Goal: Information Seeking & Learning: Learn about a topic

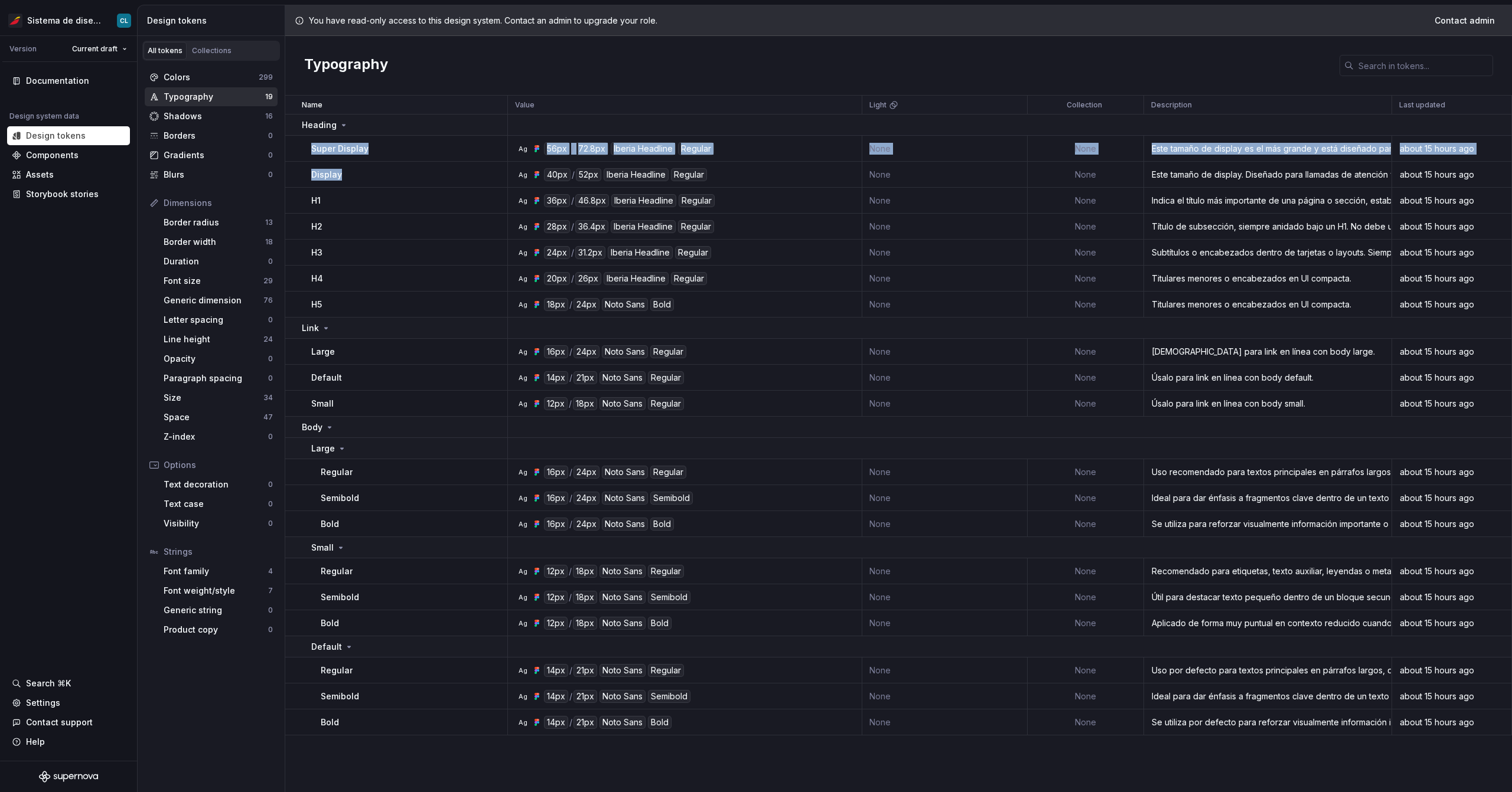
drag, startPoint x: 308, startPoint y: 150, endPoint x: 372, endPoint y: 179, distance: 70.3
click at [372, 179] on tbody "Heading Super Display Ag 56px / 72.8px Iberia Headline Regular None None Este t…" at bounding box center [899, 425] width 1227 height 621
click at [372, 179] on div "Display" at bounding box center [409, 175] width 196 height 12
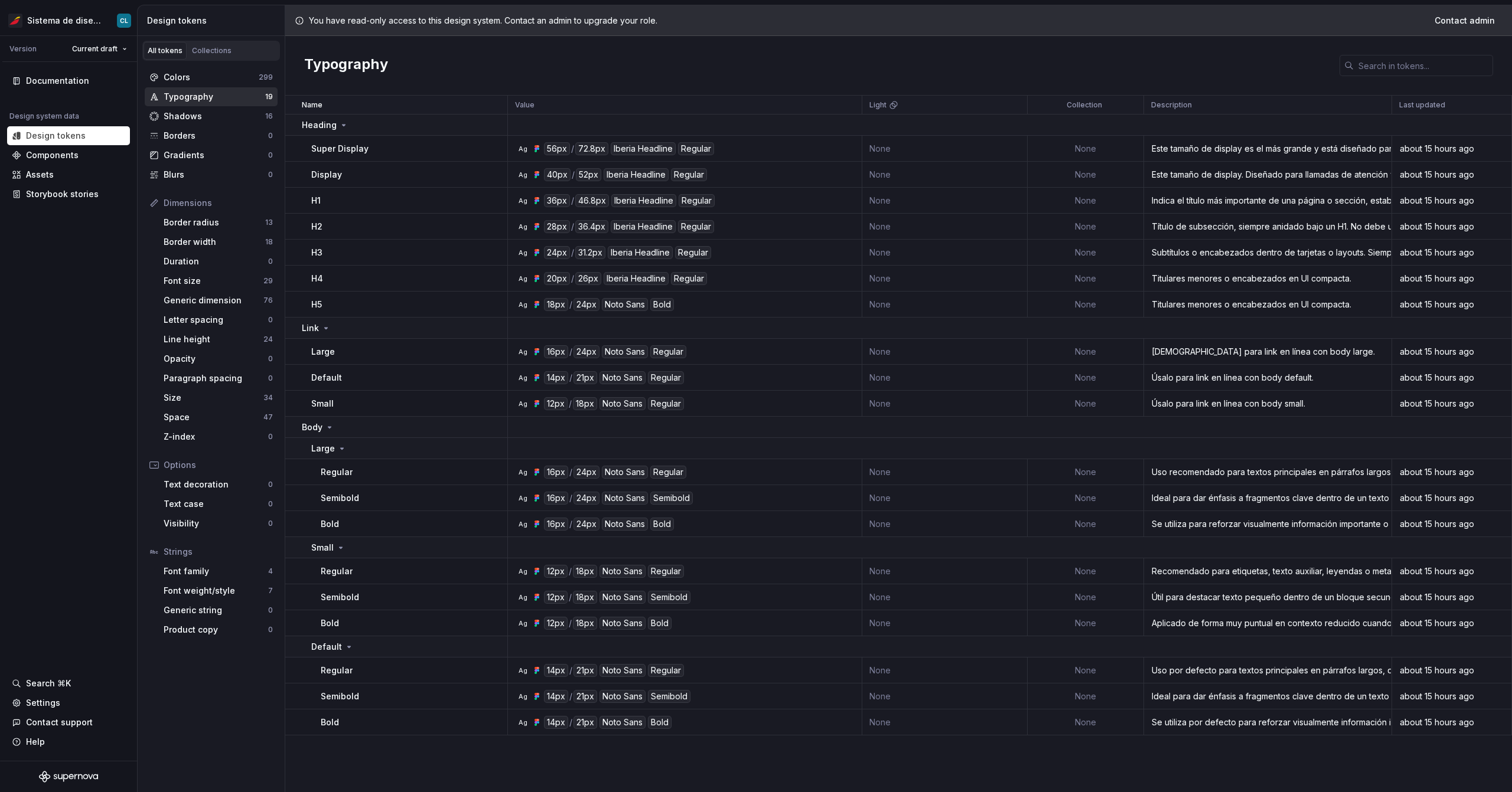
click at [372, 179] on div "Display" at bounding box center [409, 175] width 196 height 12
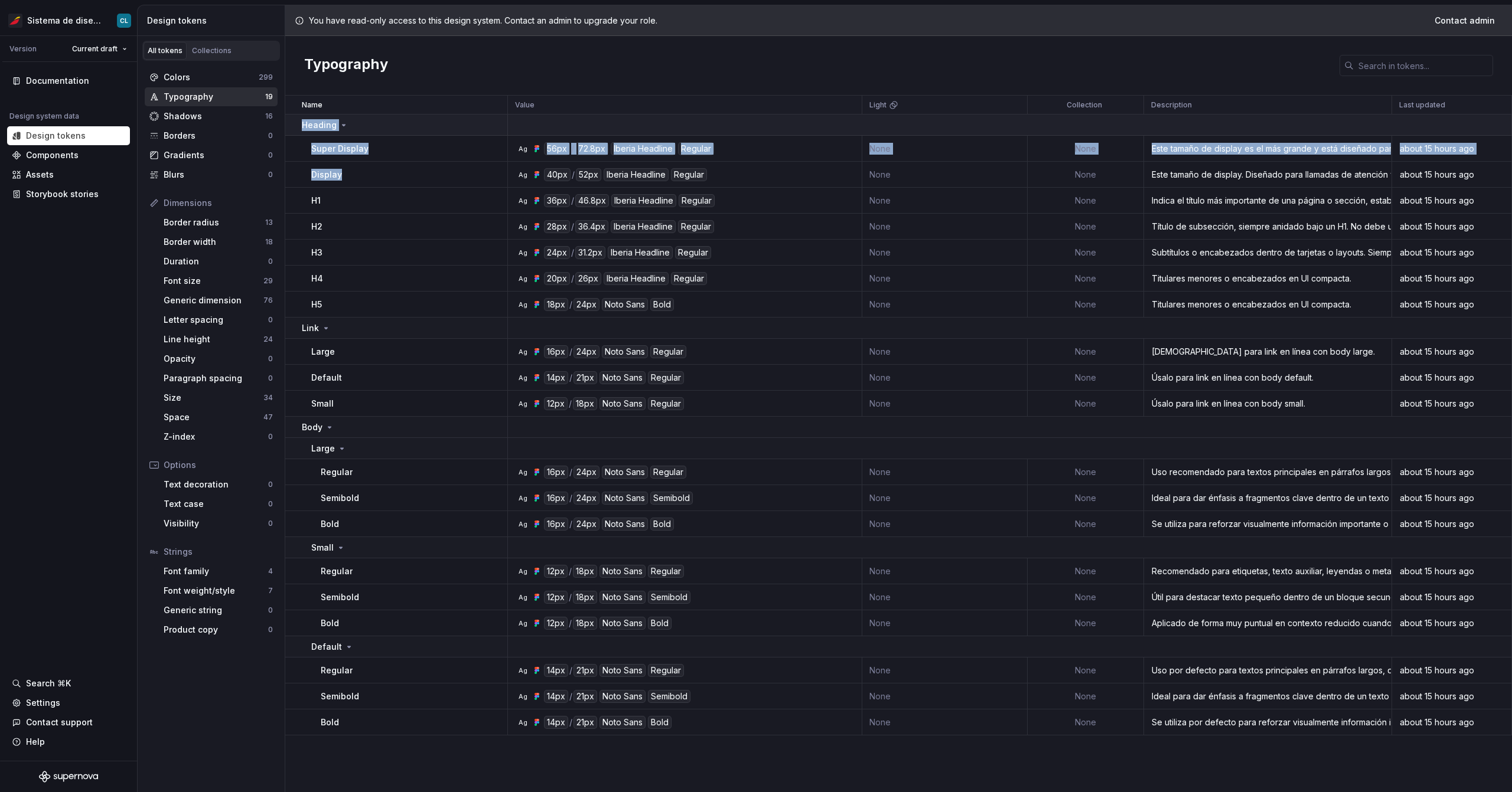
drag, startPoint x: 364, startPoint y: 181, endPoint x: 292, endPoint y: 121, distance: 93.7
click at [292, 121] on tbody "Heading Super Display Ag 56px / 72.8px Iberia Headline Regular None None Este t…" at bounding box center [899, 425] width 1227 height 621
click at [366, 156] on td "Super Display" at bounding box center [397, 148] width 223 height 26
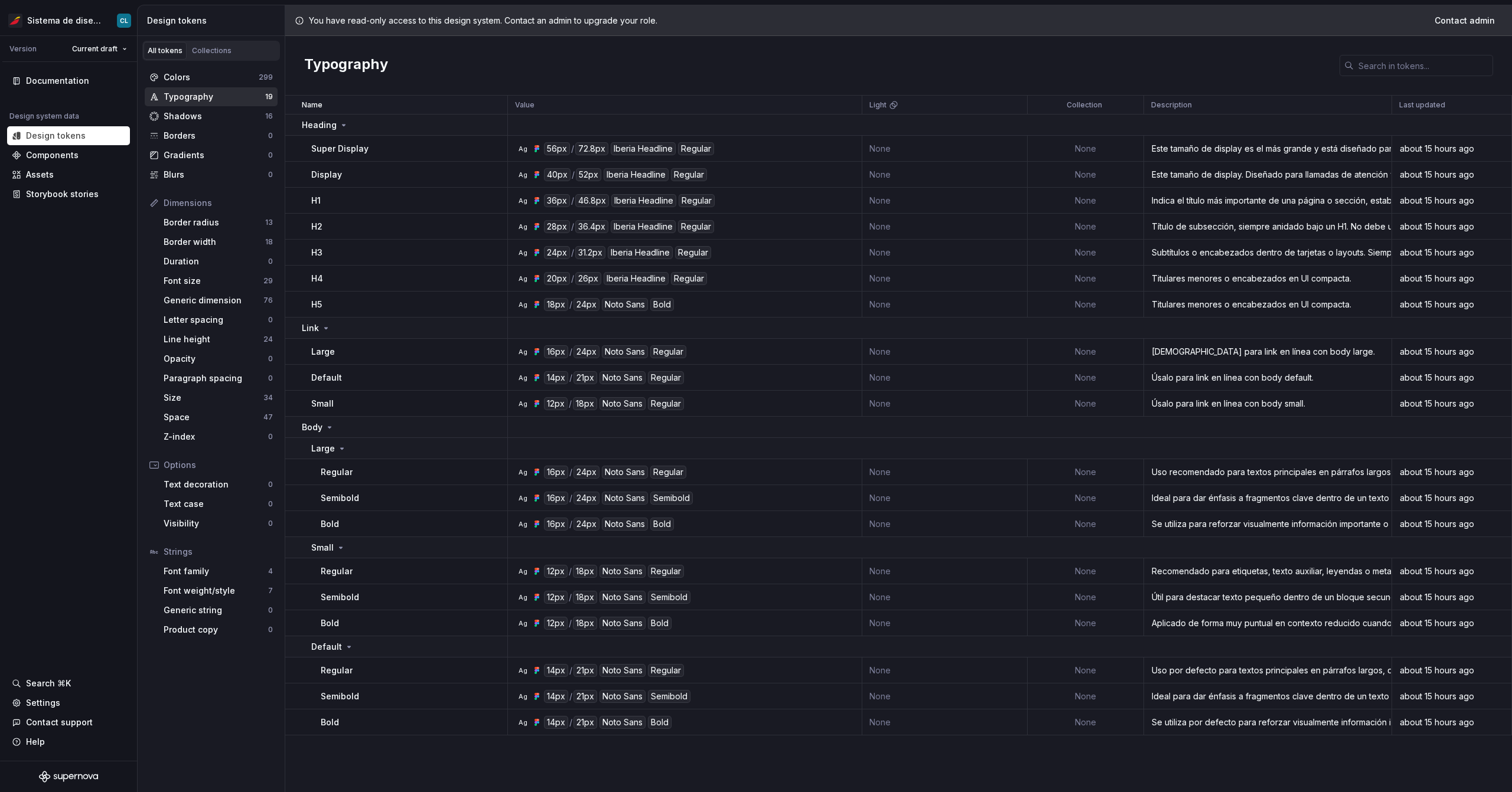
click at [355, 169] on div "Display" at bounding box center [409, 175] width 196 height 12
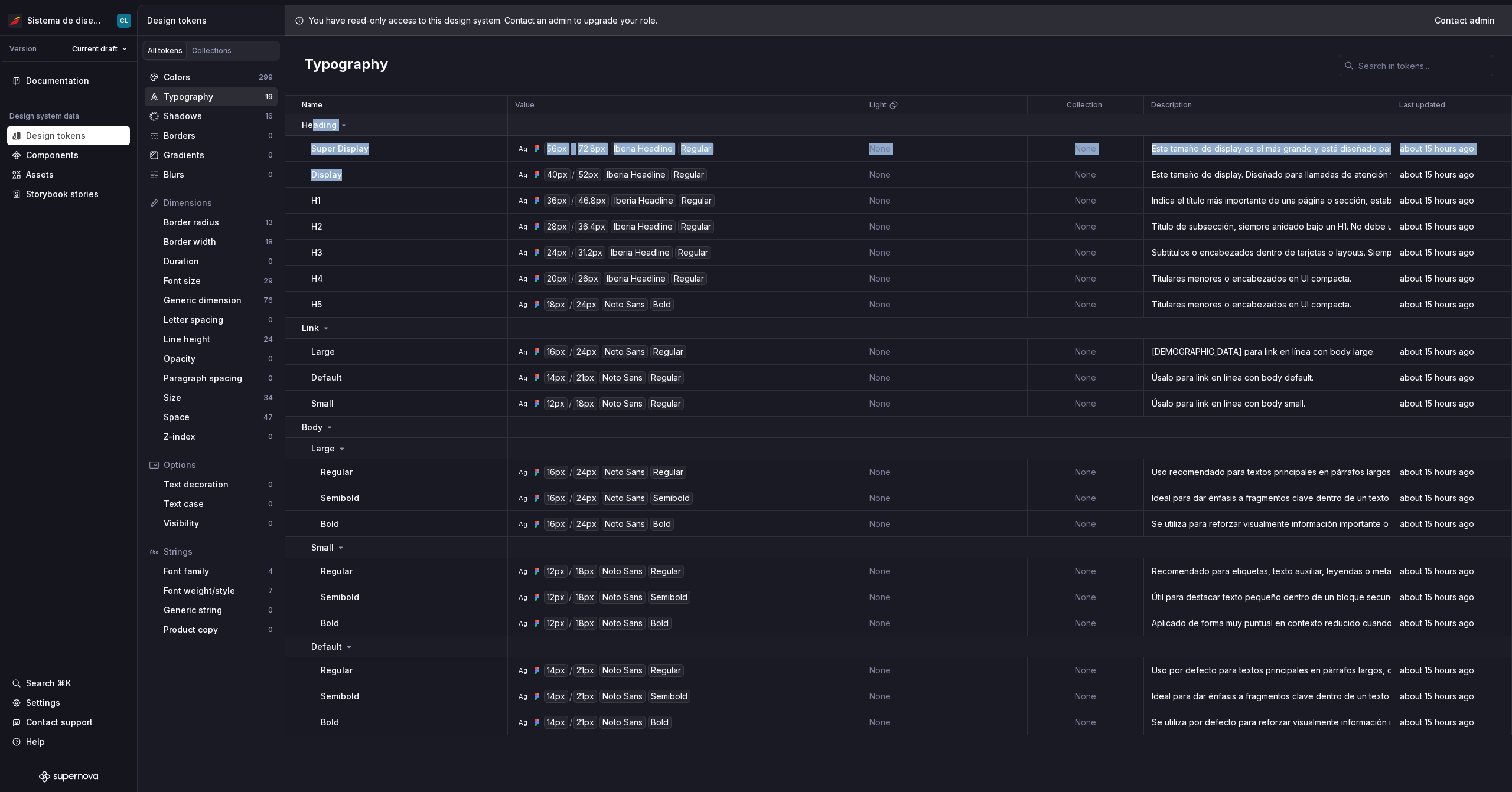
drag, startPoint x: 370, startPoint y: 184, endPoint x: 312, endPoint y: 124, distance: 83.5
click at [312, 124] on tbody "Heading Super Display Ag 56px / 72.8px Iberia Headline Regular None None Este t…" at bounding box center [899, 425] width 1227 height 621
click at [312, 124] on p "Heading" at bounding box center [319, 125] width 35 height 12
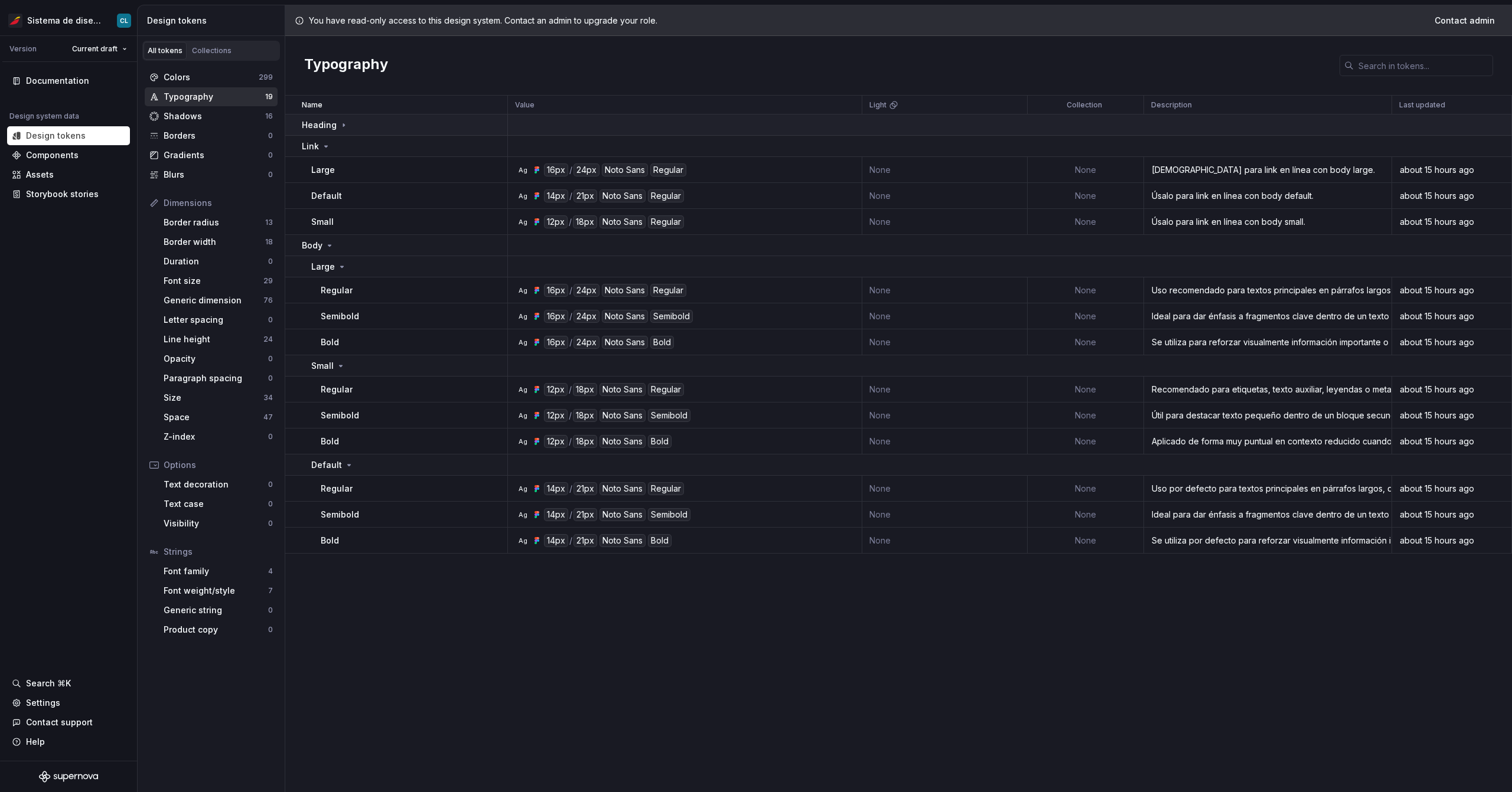
click at [357, 126] on div "Heading" at bounding box center [404, 125] width 205 height 12
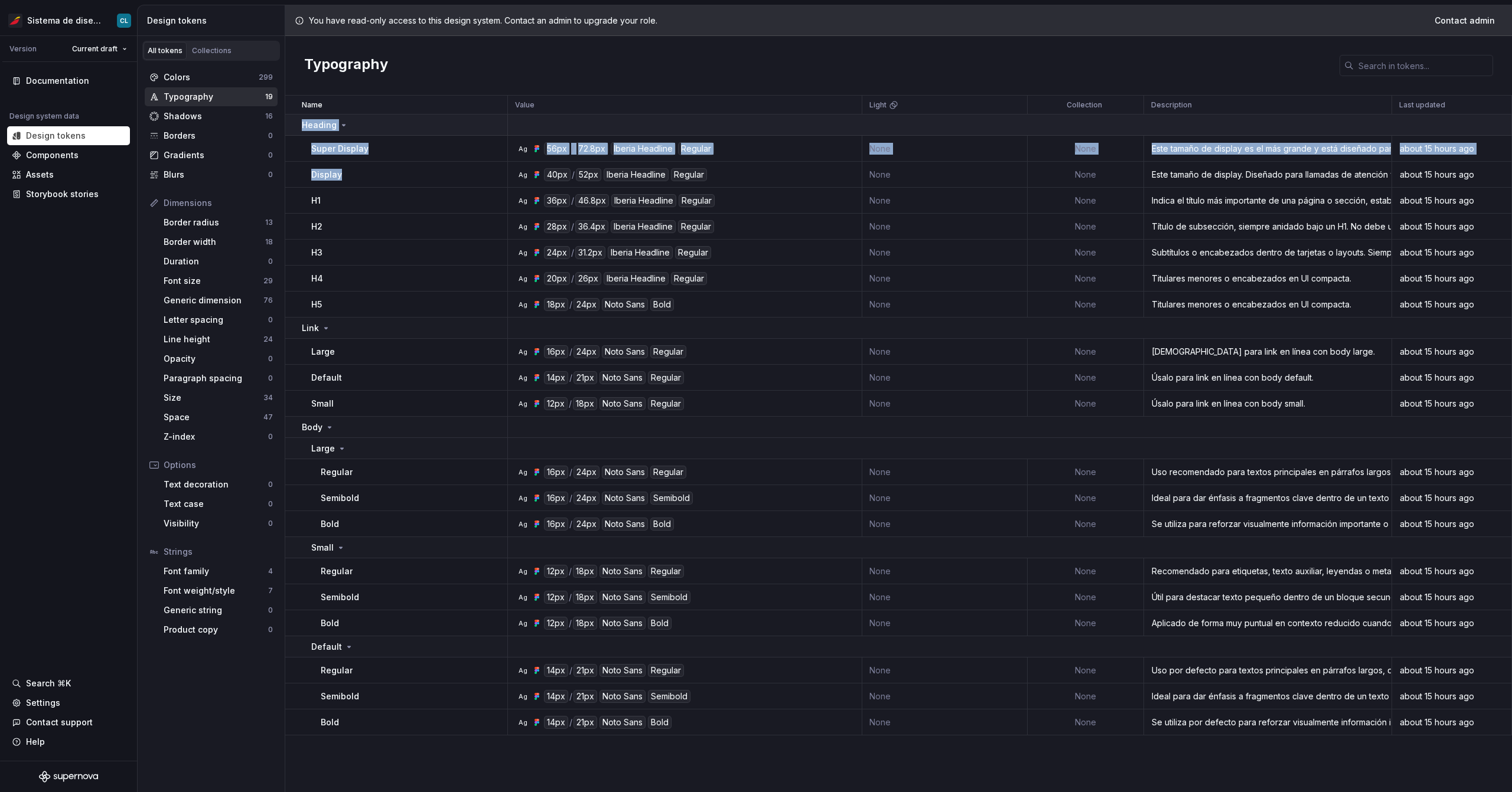
drag, startPoint x: 373, startPoint y: 176, endPoint x: 290, endPoint y: 123, distance: 98.5
click at [290, 123] on tbody "Heading Super Display Ag 56px / 72.8px Iberia Headline Regular None None Este t…" at bounding box center [899, 425] width 1227 height 621
click at [347, 169] on div "Display" at bounding box center [409, 175] width 196 height 12
drag, startPoint x: 362, startPoint y: 186, endPoint x: 301, endPoint y: 128, distance: 84.2
click at [301, 128] on tbody "Heading Super Display Ag 56px / 72.8px Iberia Headline Regular None None Este t…" at bounding box center [899, 425] width 1227 height 621
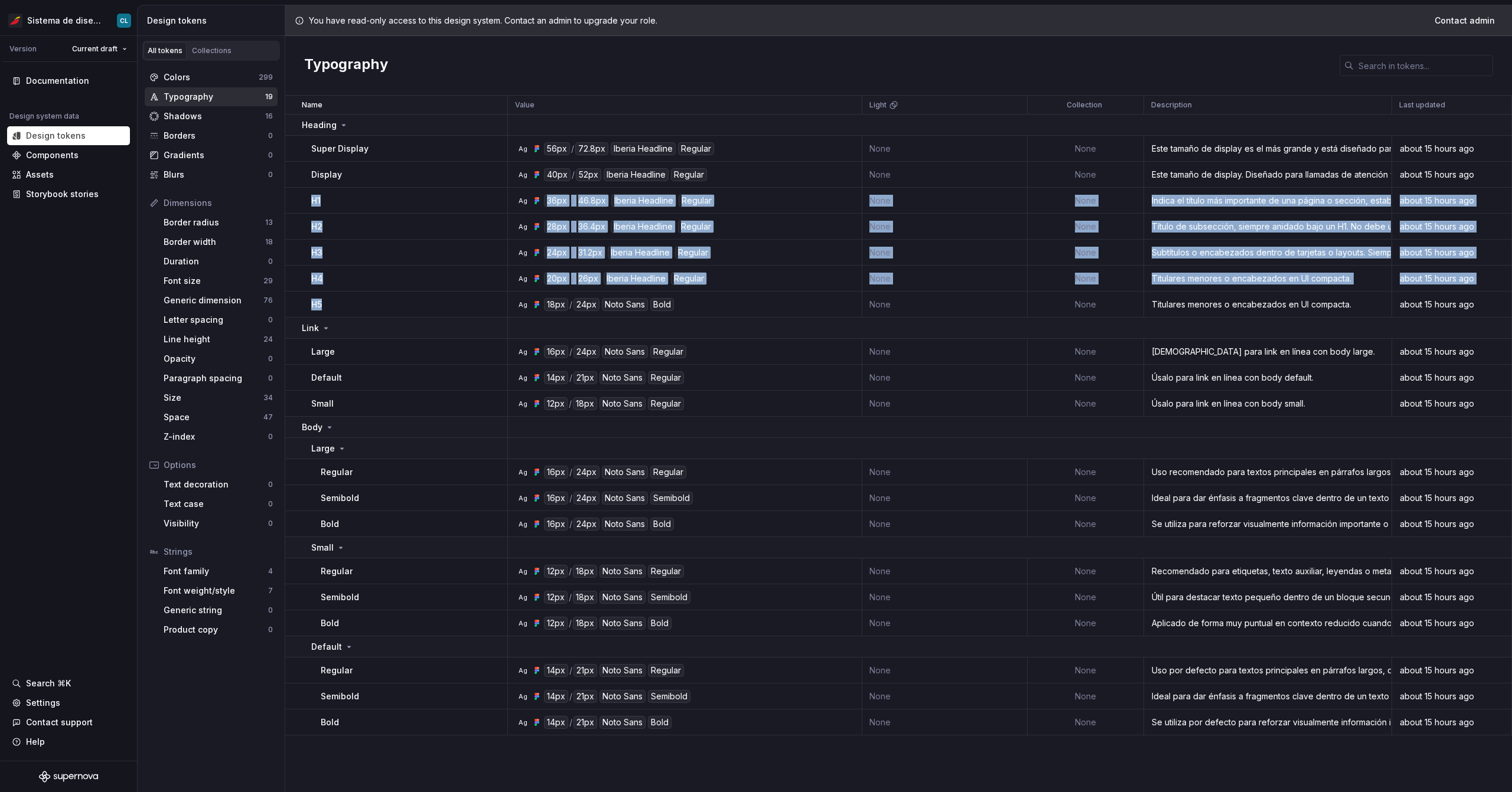
drag, startPoint x: 303, startPoint y: 196, endPoint x: 344, endPoint y: 306, distance: 117.4
click at [344, 306] on tbody "Heading Super Display Ag 56px / 72.8px Iberia Headline Regular None None Este t…" at bounding box center [899, 425] width 1227 height 621
click at [344, 306] on div "H5" at bounding box center [409, 305] width 196 height 12
drag, startPoint x: 343, startPoint y: 307, endPoint x: 309, endPoint y: 201, distance: 111.3
click at [309, 201] on tbody "Heading Super Display Ag 56px / 72.8px Iberia Headline Regular None None Este t…" at bounding box center [899, 425] width 1227 height 621
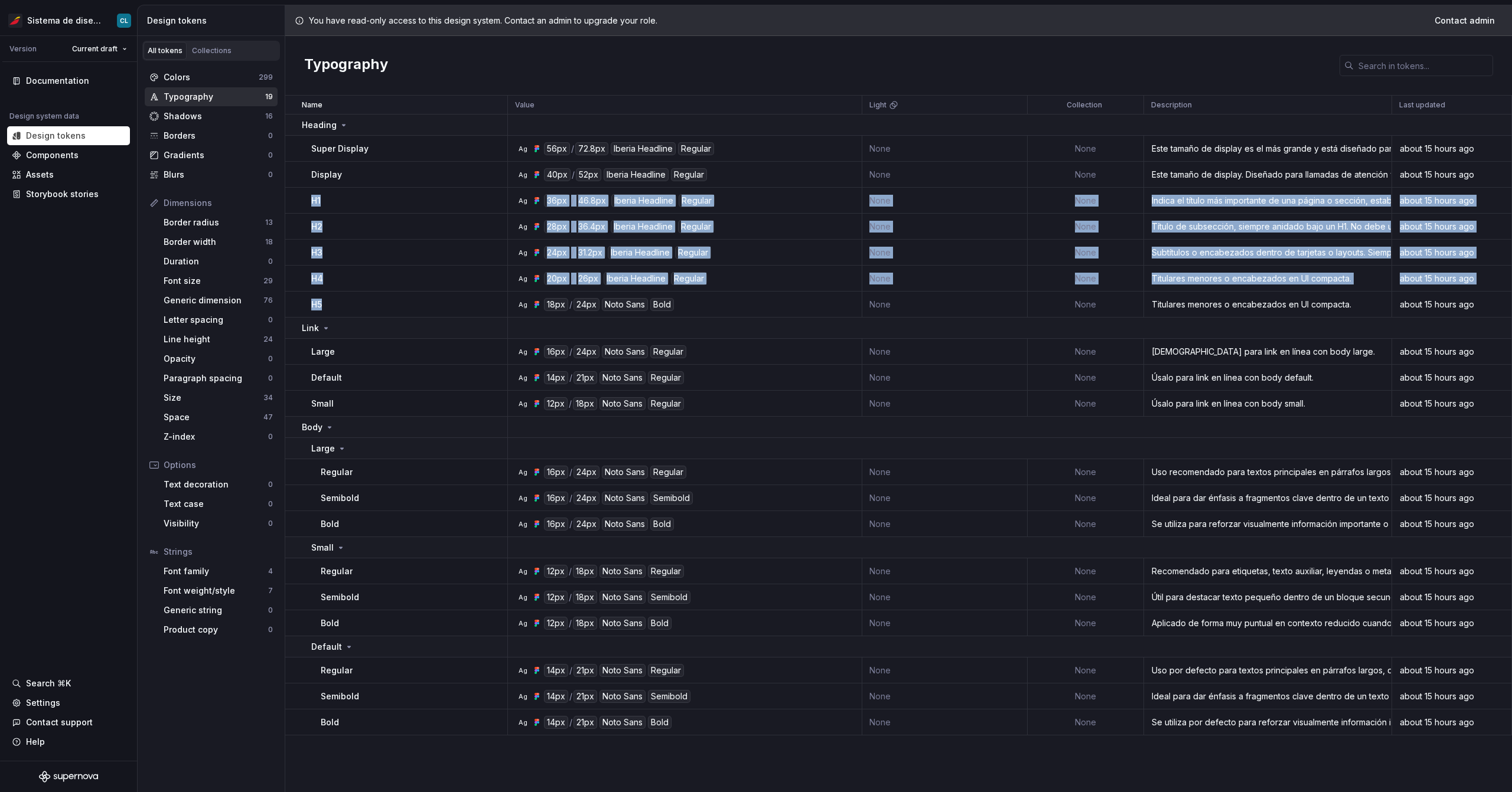
click at [328, 195] on div "H1" at bounding box center [409, 201] width 196 height 12
drag, startPoint x: 303, startPoint y: 196, endPoint x: 337, endPoint y: 305, distance: 114.2
click at [337, 305] on tbody "Heading Super Display Ag 56px / 72.8px Iberia Headline Regular None None Este t…" at bounding box center [899, 425] width 1227 height 621
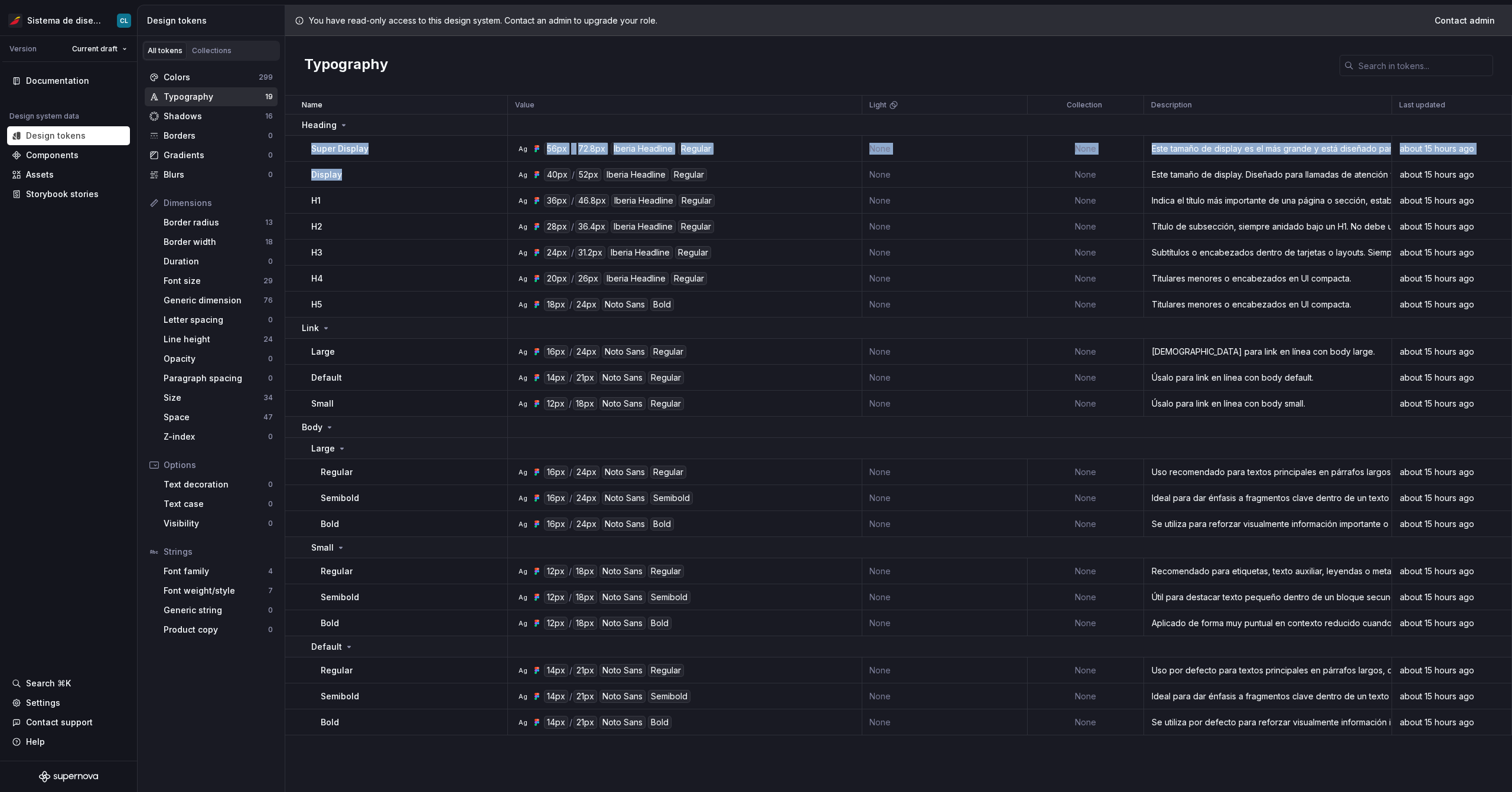
drag, startPoint x: 360, startPoint y: 177, endPoint x: 299, endPoint y: 135, distance: 74.1
click at [299, 135] on tbody "Heading Super Display Ag 56px / 72.8px Iberia Headline Regular None None Este t…" at bounding box center [899, 425] width 1227 height 621
click at [181, 118] on div "Shadows" at bounding box center [214, 117] width 101 height 12
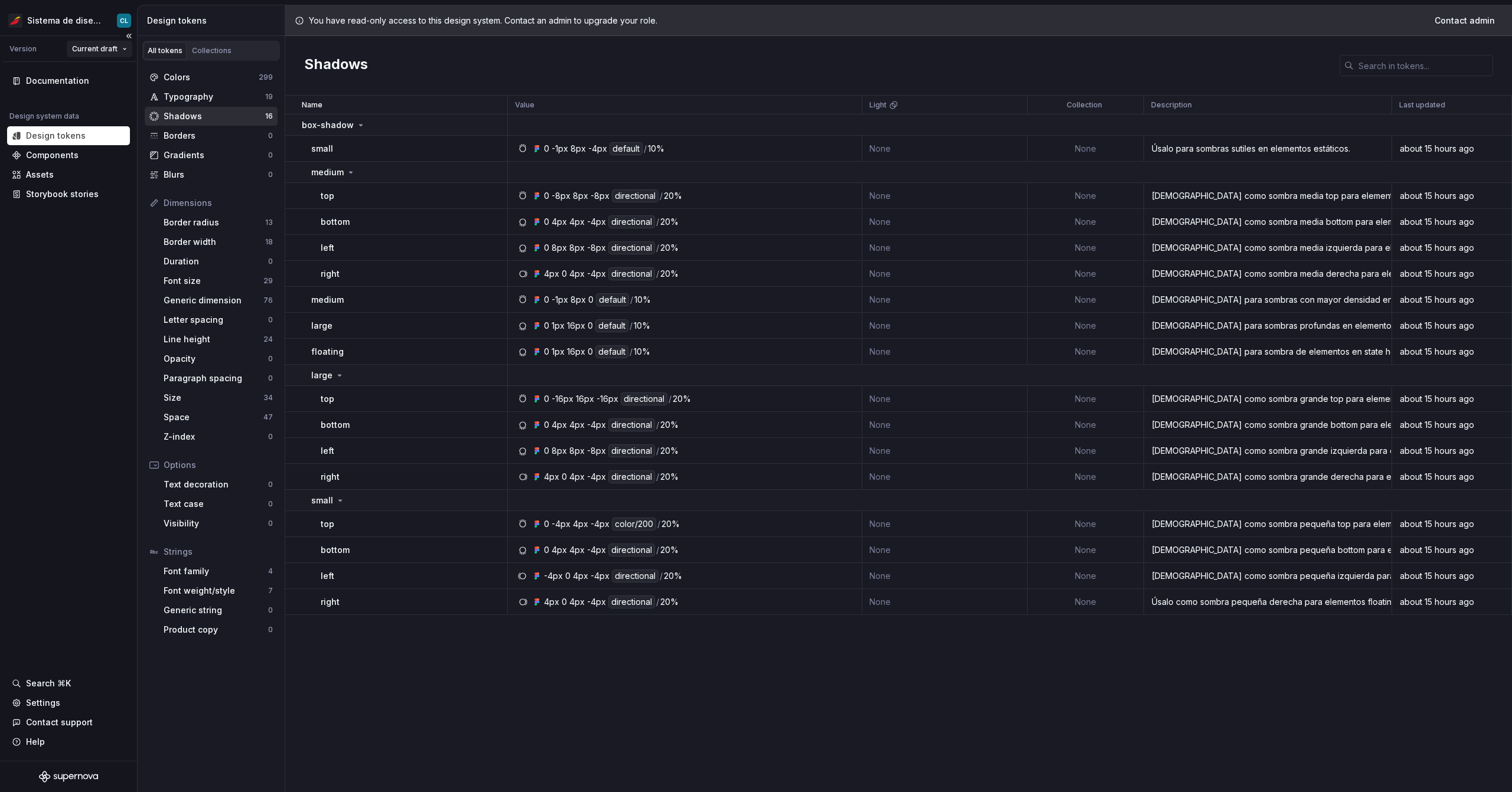
click at [106, 42] on html "Sistema de diseño Iberia CL Version Current draft Documentation Design system d…" at bounding box center [756, 396] width 1512 height 792
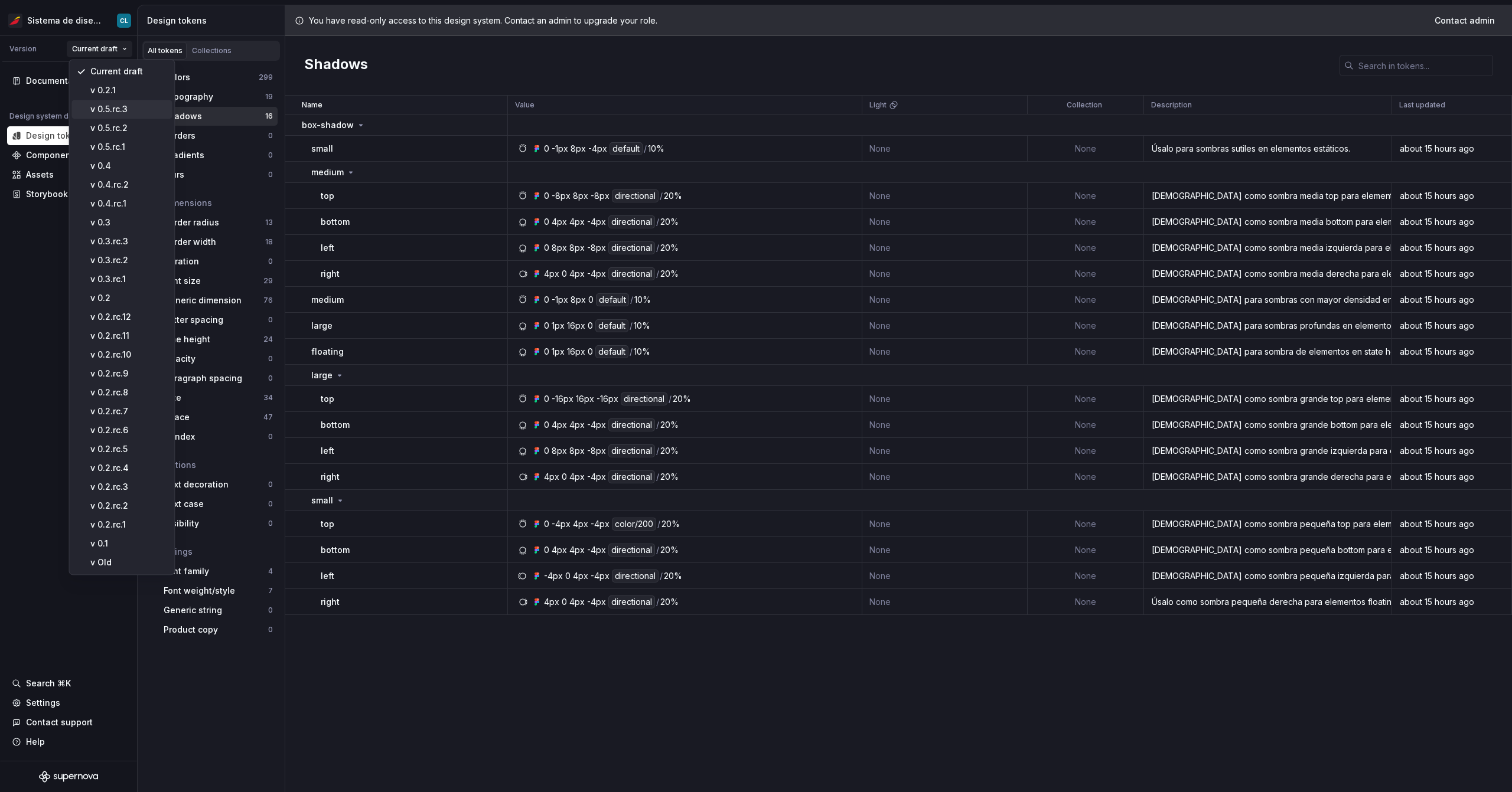
click at [115, 104] on div "v 0.5.rc.3" at bounding box center [129, 110] width 77 height 12
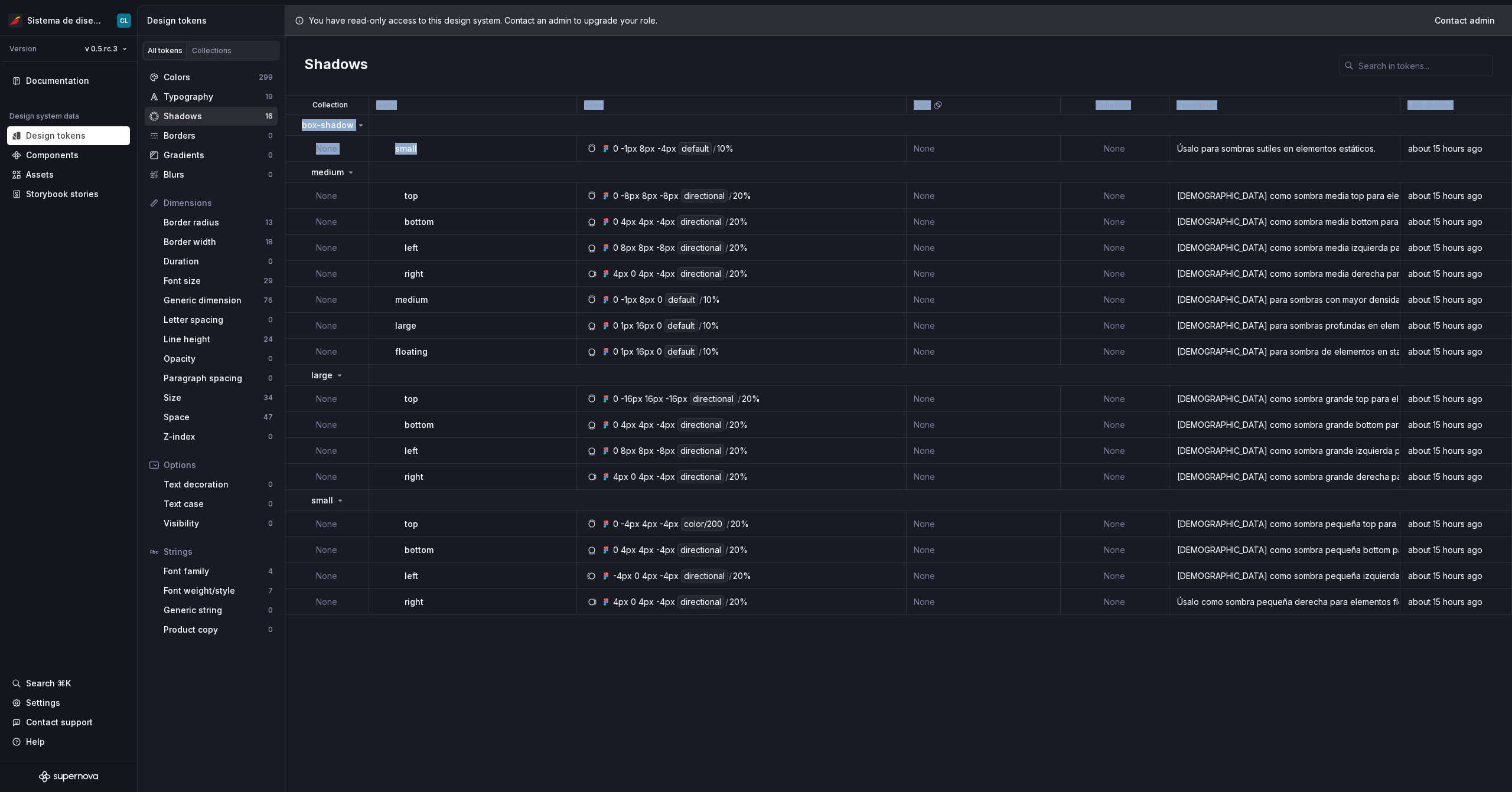
drag, startPoint x: 419, startPoint y: 150, endPoint x: 299, endPoint y: 112, distance: 125.9
click at [299, 112] on table "Collection Name Value Light Collection Description Last updated box-shadow None…" at bounding box center [899, 356] width 1227 height 519
click at [387, 151] on td "small" at bounding box center [473, 148] width 208 height 26
click at [414, 321] on div "large" at bounding box center [485, 326] width 181 height 12
drag, startPoint x: 398, startPoint y: 195, endPoint x: 422, endPoint y: 204, distance: 25.6
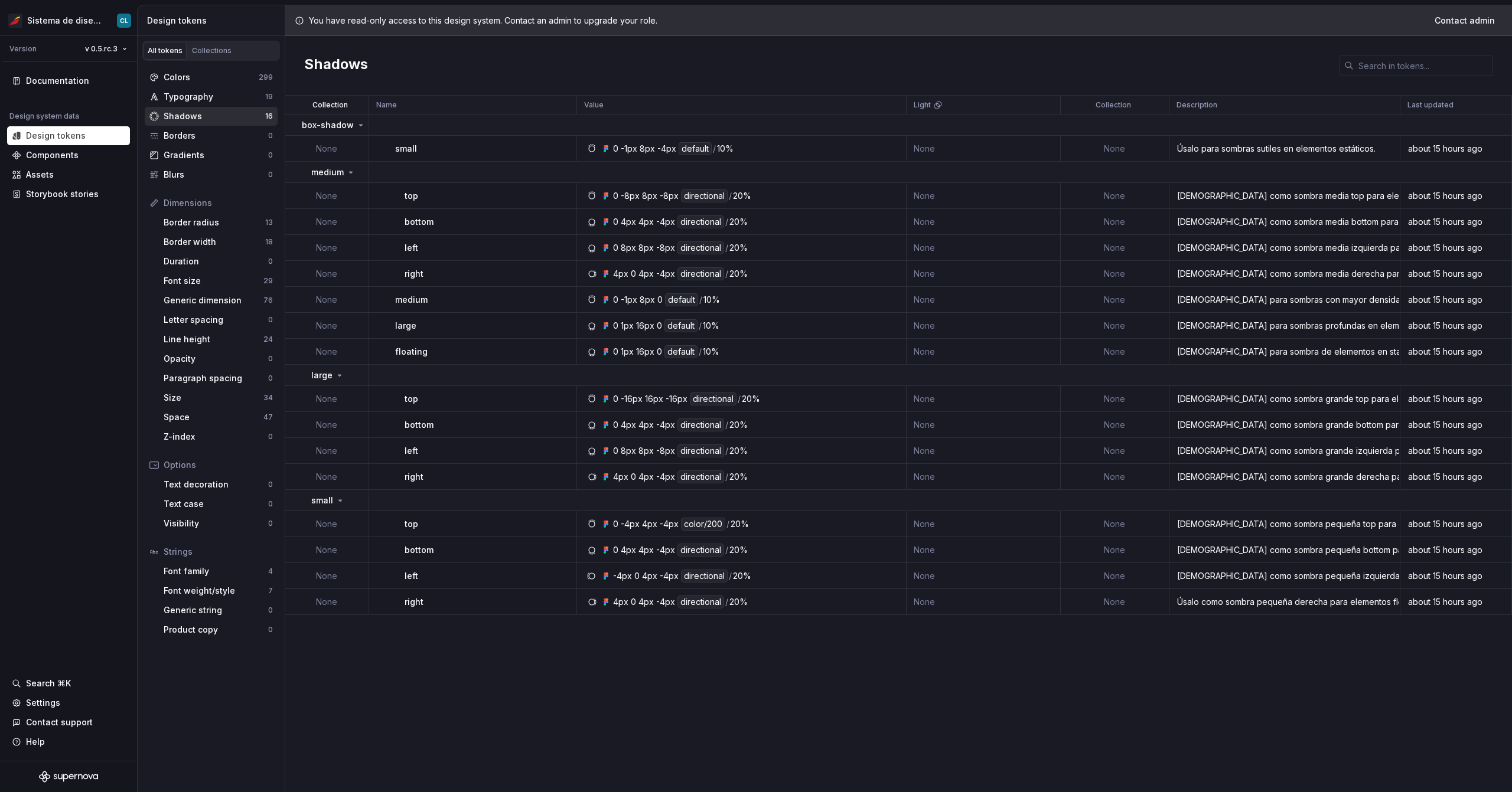
click at [351, 193] on tr "None top 0 -8px 8px -8px directional / 20% None None Úsalo como sombra media to…" at bounding box center [899, 196] width 1227 height 26
drag, startPoint x: 439, startPoint y: 203, endPoint x: 390, endPoint y: 192, distance: 50.2
click at [390, 192] on td "top" at bounding box center [473, 196] width 208 height 26
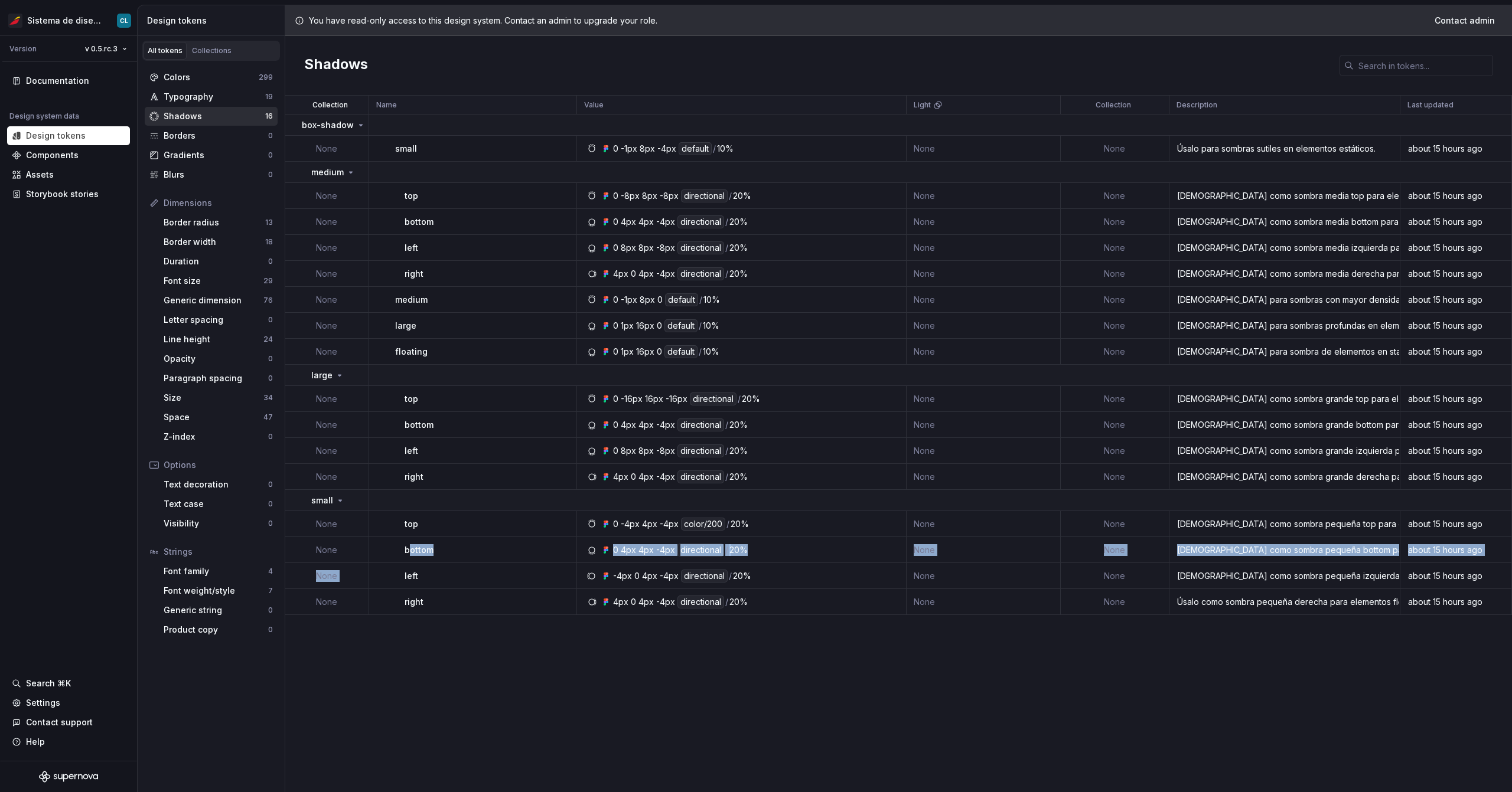
drag, startPoint x: 404, startPoint y: 555, endPoint x: 383, endPoint y: 584, distance: 35.8
click at [386, 415] on tbody "box-shadow None small 0 -1px 8px -4px default / 10% None None Úsalo para sombra…" at bounding box center [899, 365] width 1227 height 501
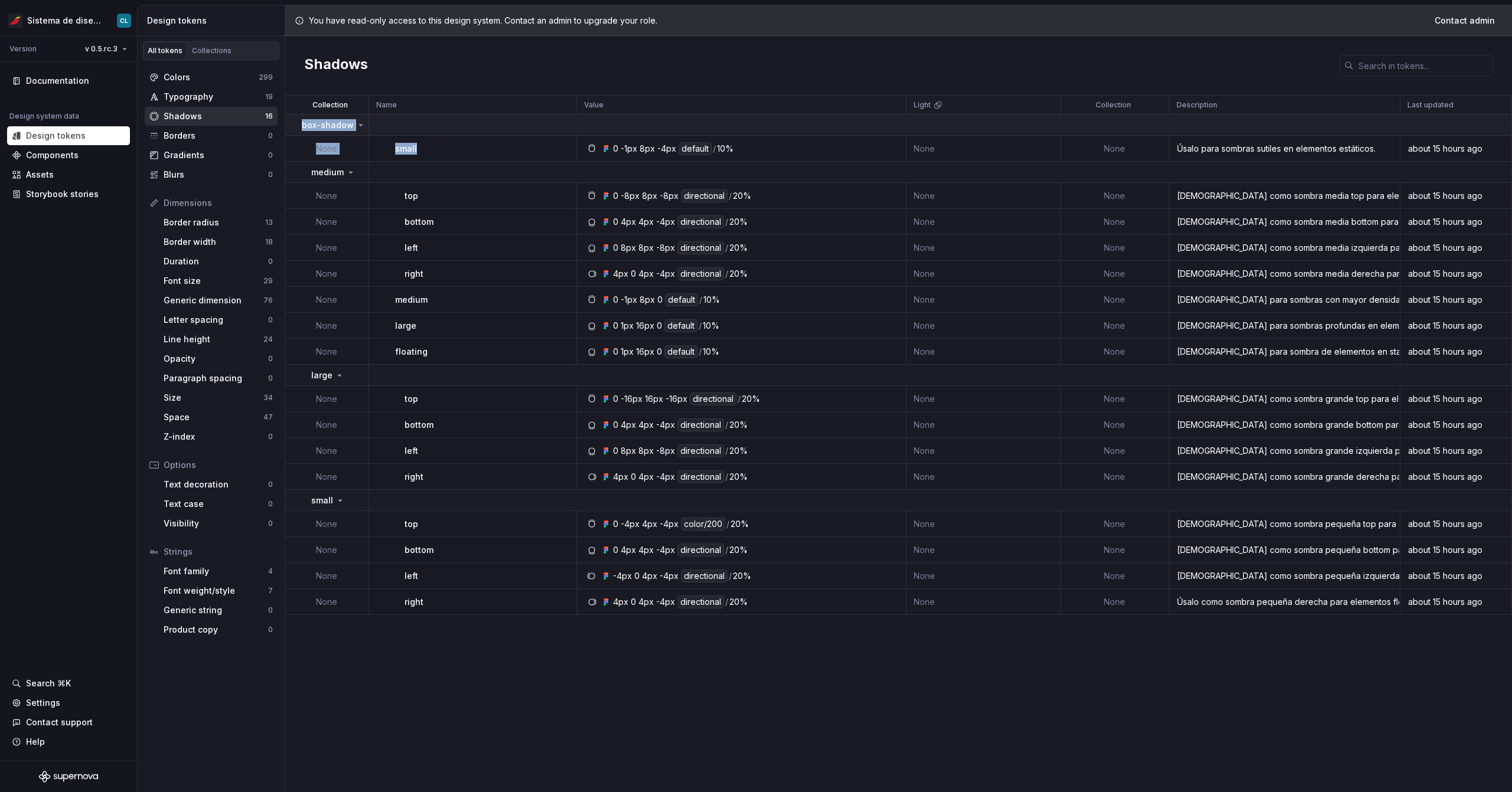
drag, startPoint x: 459, startPoint y: 153, endPoint x: 295, endPoint y: 119, distance: 167.5
click at [295, 119] on tbody "box-shadow None small 0 -1px 8px -4px default / 10% None None Úsalo para sombra…" at bounding box center [899, 365] width 1227 height 501
click at [295, 119] on td "box-shadow" at bounding box center [328, 125] width 84 height 21
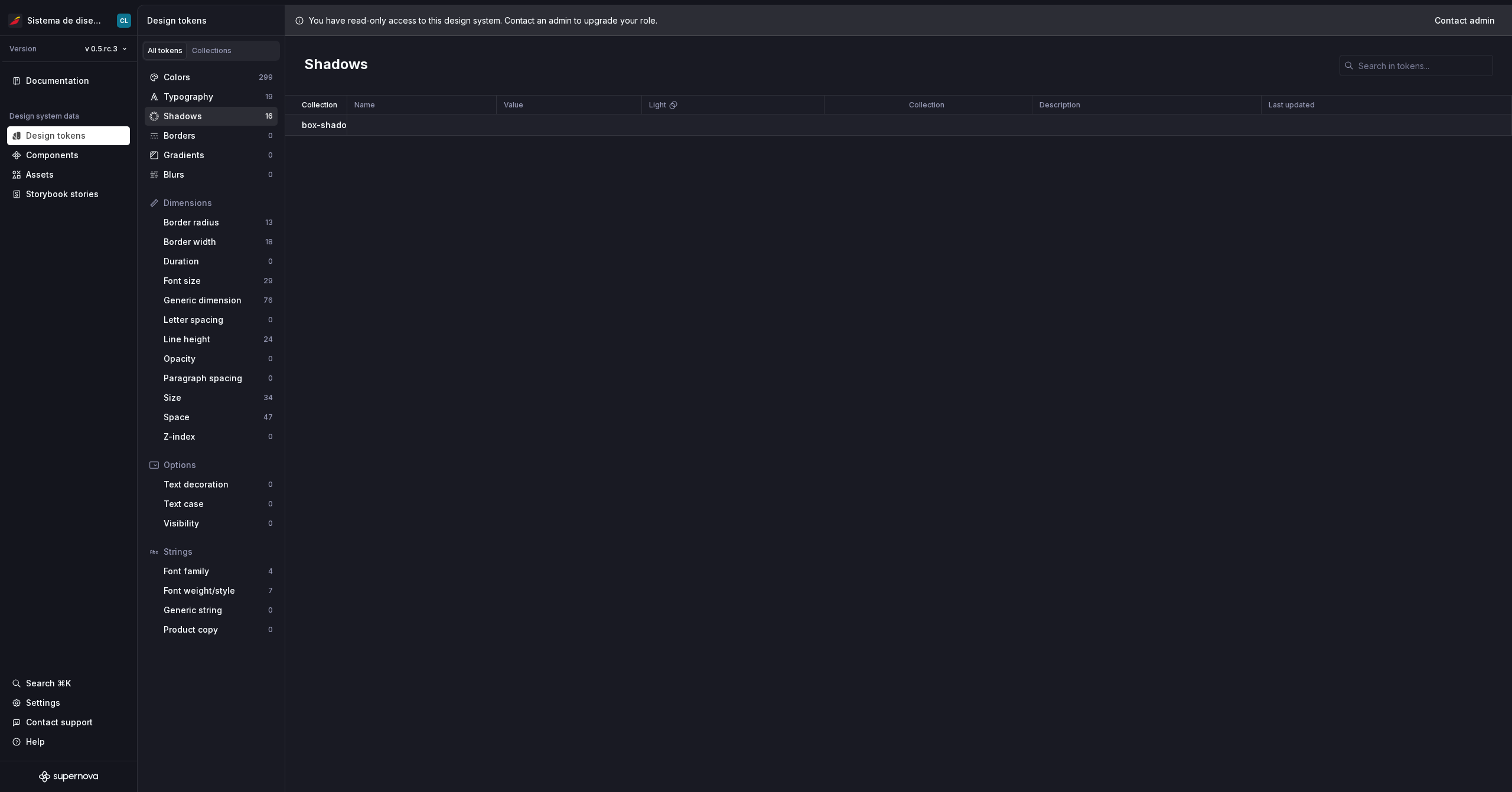
click at [295, 123] on td "box-shadow" at bounding box center [316, 125] width 62 height 21
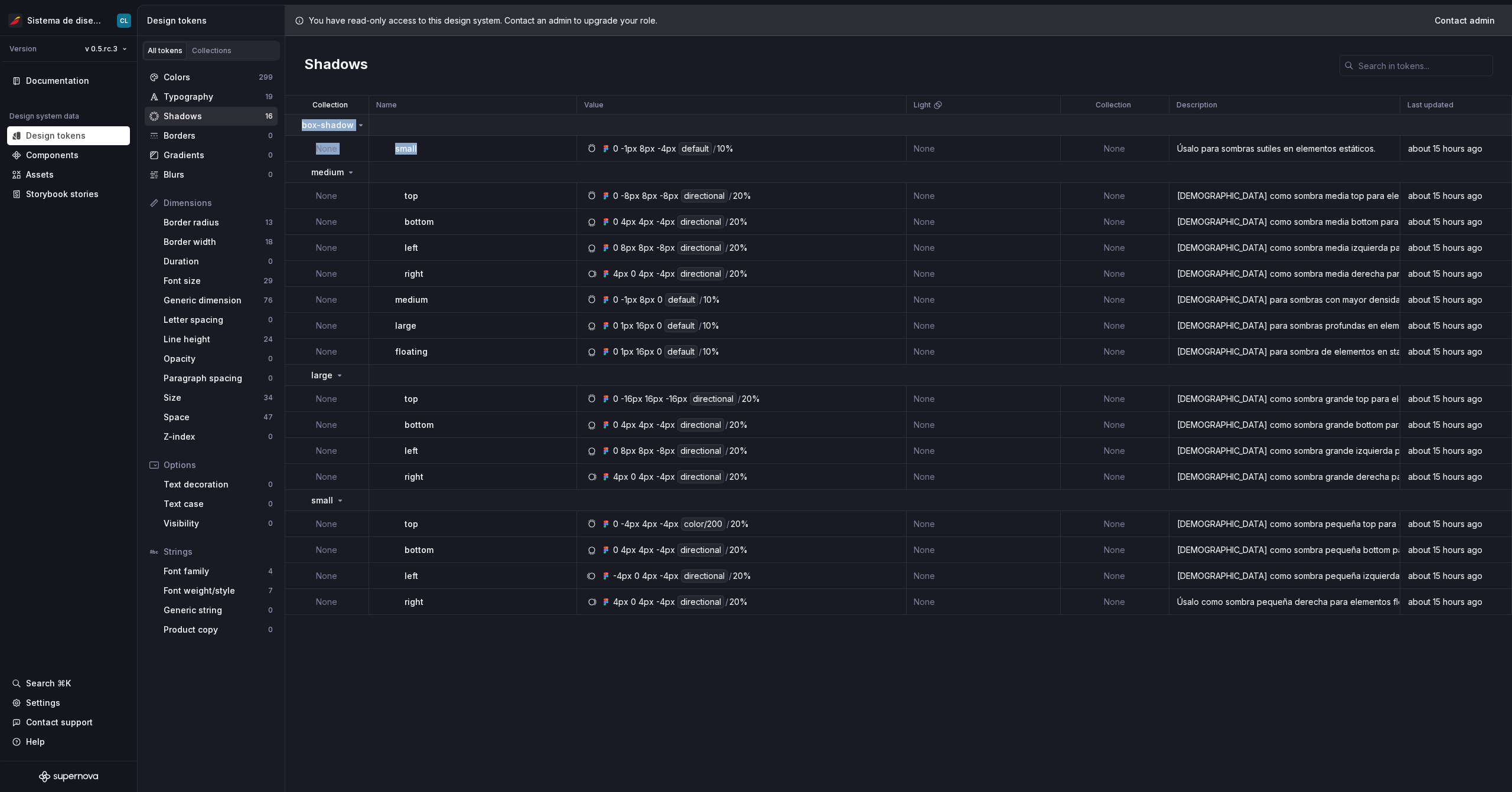
drag, startPoint x: 413, startPoint y: 149, endPoint x: 292, endPoint y: 123, distance: 123.8
click at [292, 123] on tbody "box-shadow None small 0 -1px 8px -4px default / 10% None None Úsalo para sombra…" at bounding box center [899, 365] width 1227 height 501
click at [217, 280] on div "Font size" at bounding box center [214, 281] width 99 height 12
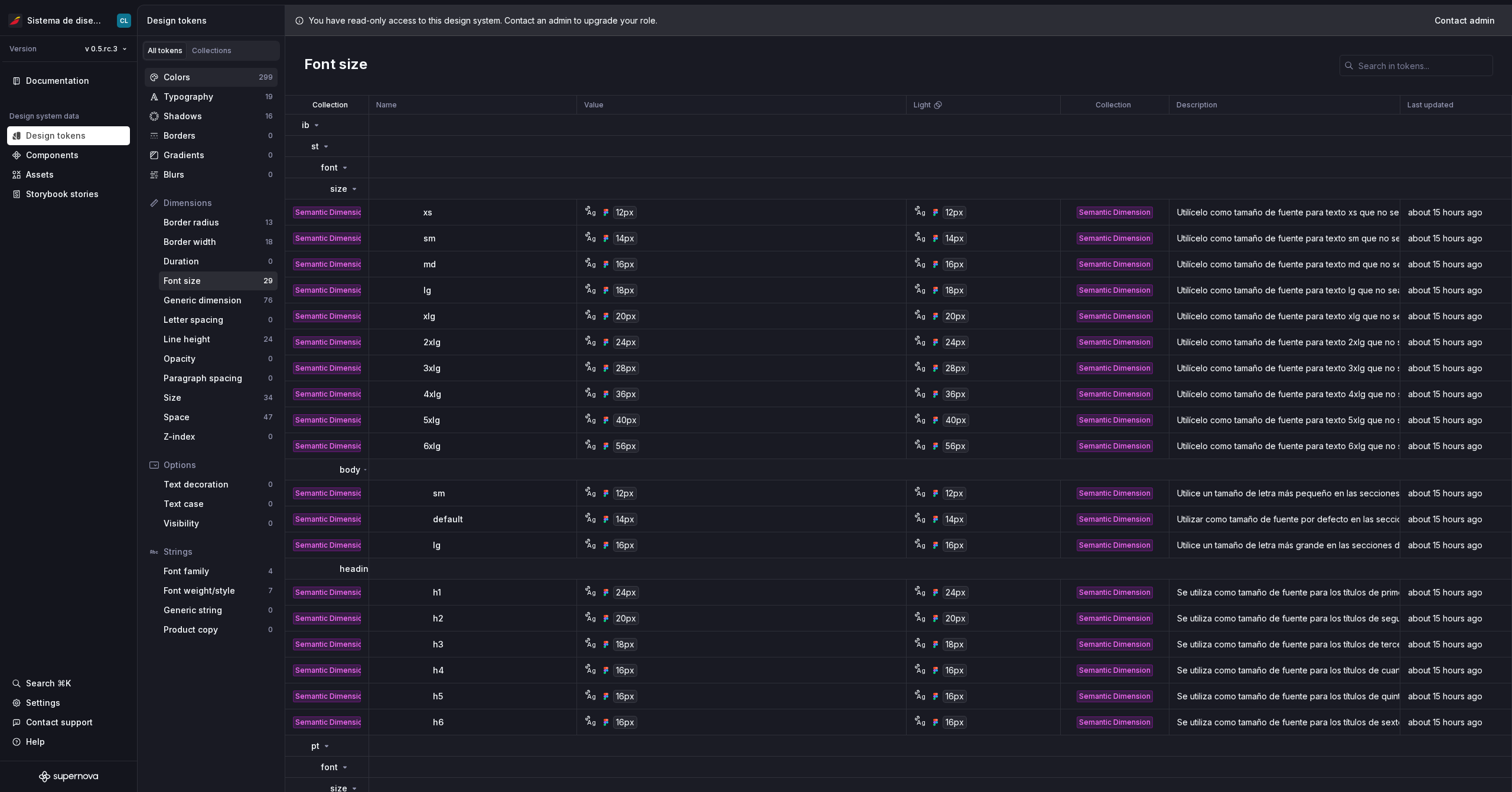
click at [177, 77] on div "Colors" at bounding box center [211, 77] width 95 height 12
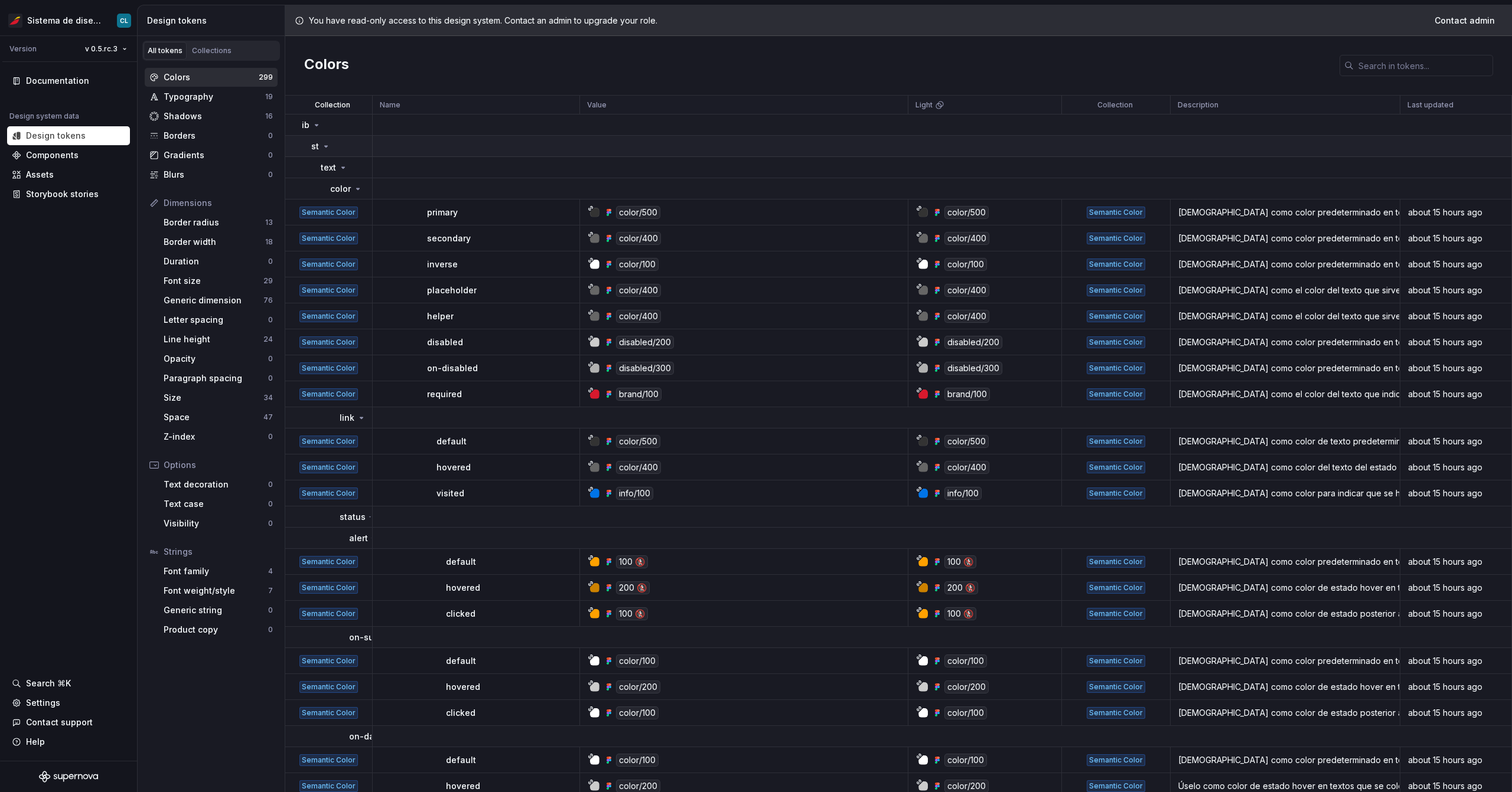
click at [322, 143] on icon at bounding box center [326, 146] width 9 height 9
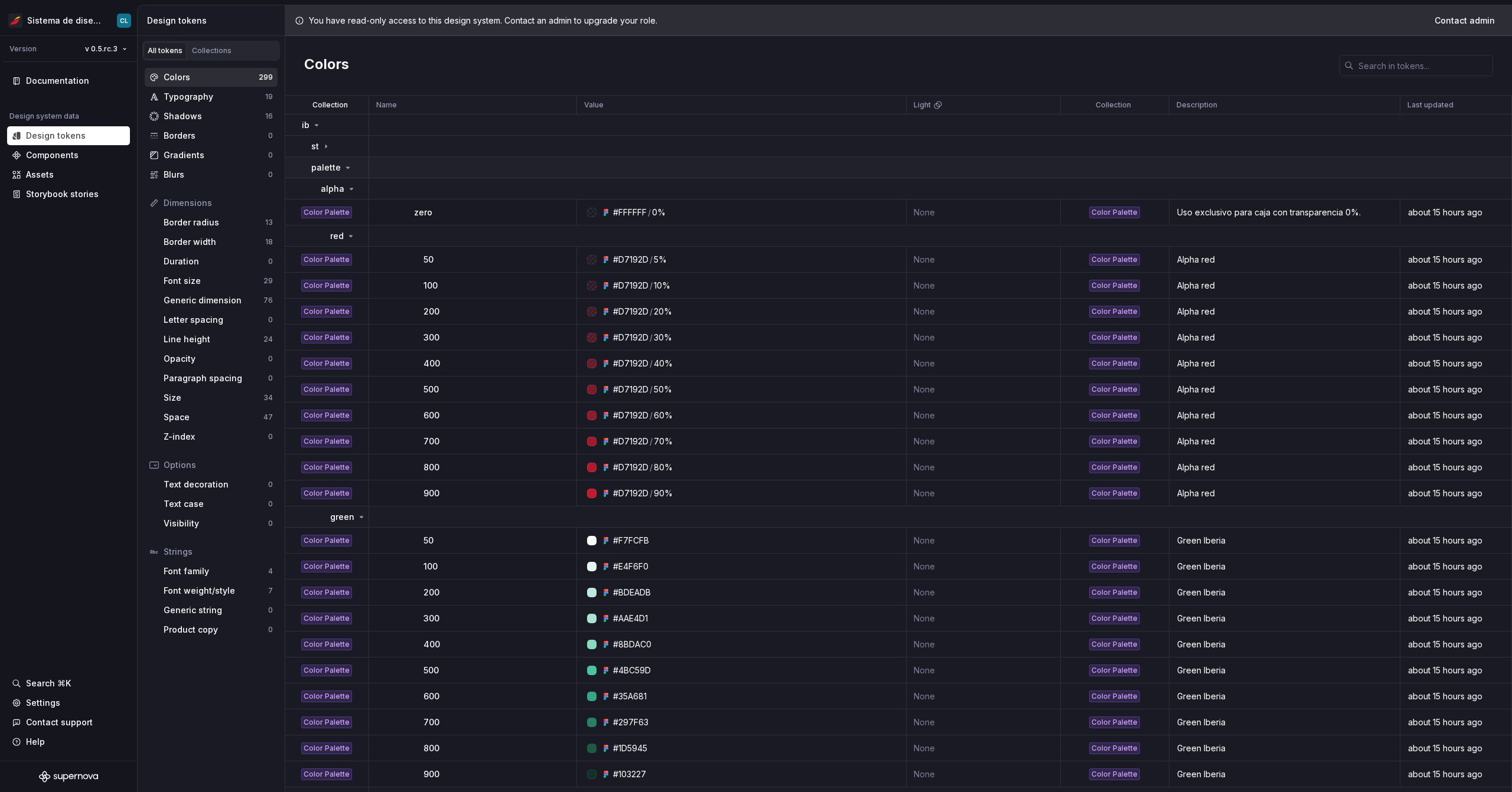
click at [325, 164] on p "palette" at bounding box center [326, 168] width 29 height 12
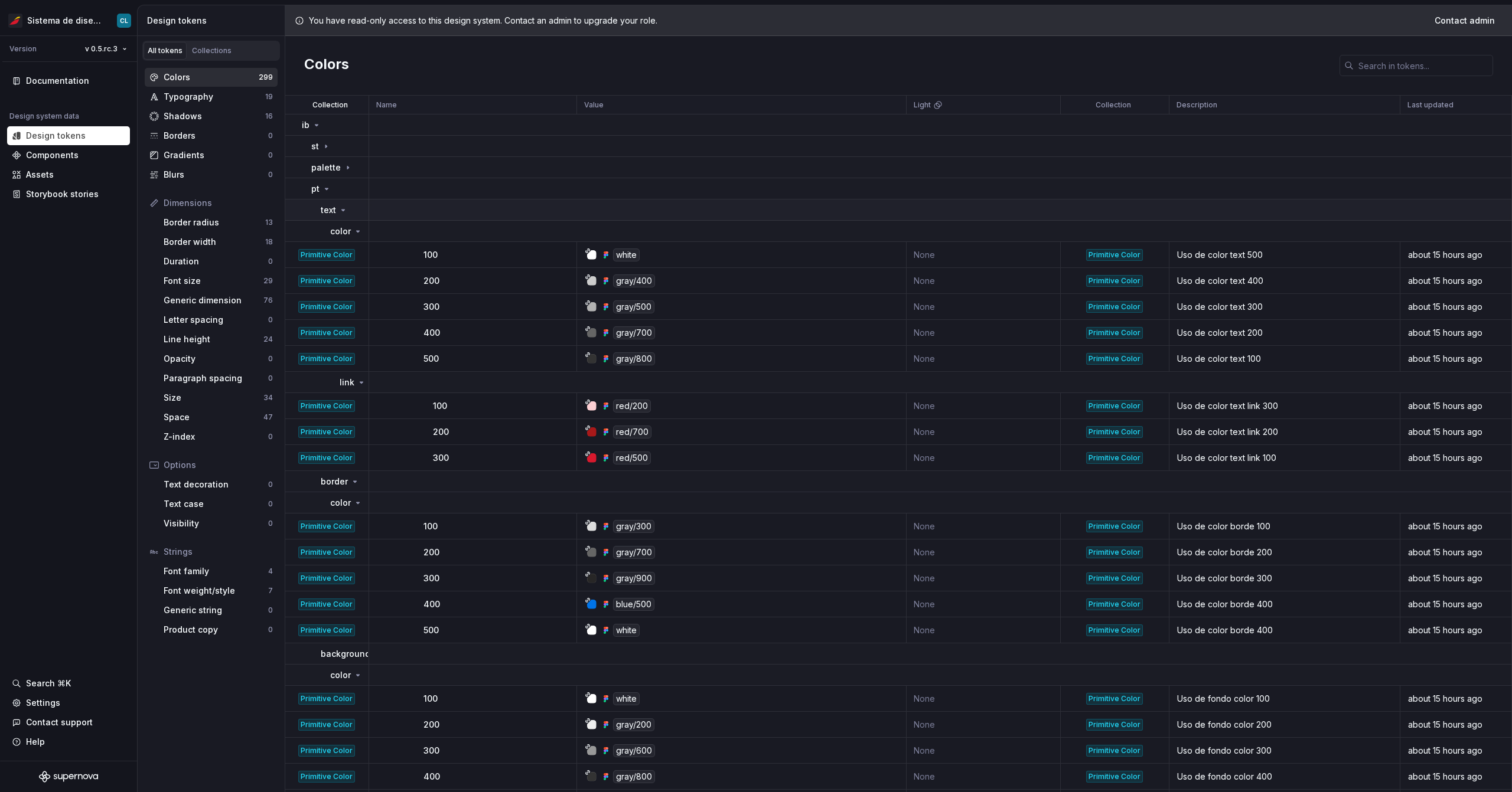
click at [334, 211] on p "text" at bounding box center [328, 210] width 15 height 12
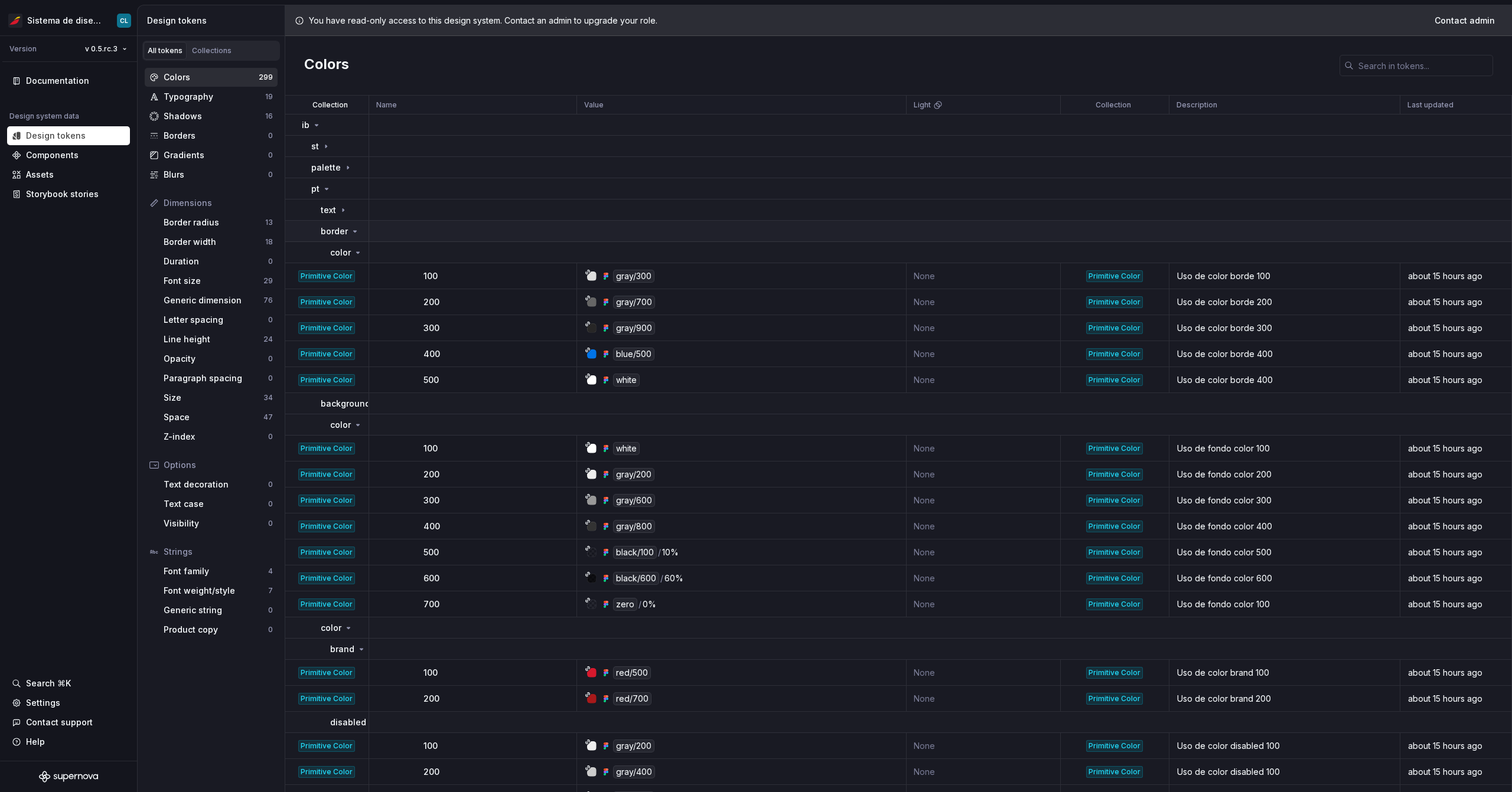
click at [336, 229] on p "border" at bounding box center [334, 231] width 27 height 12
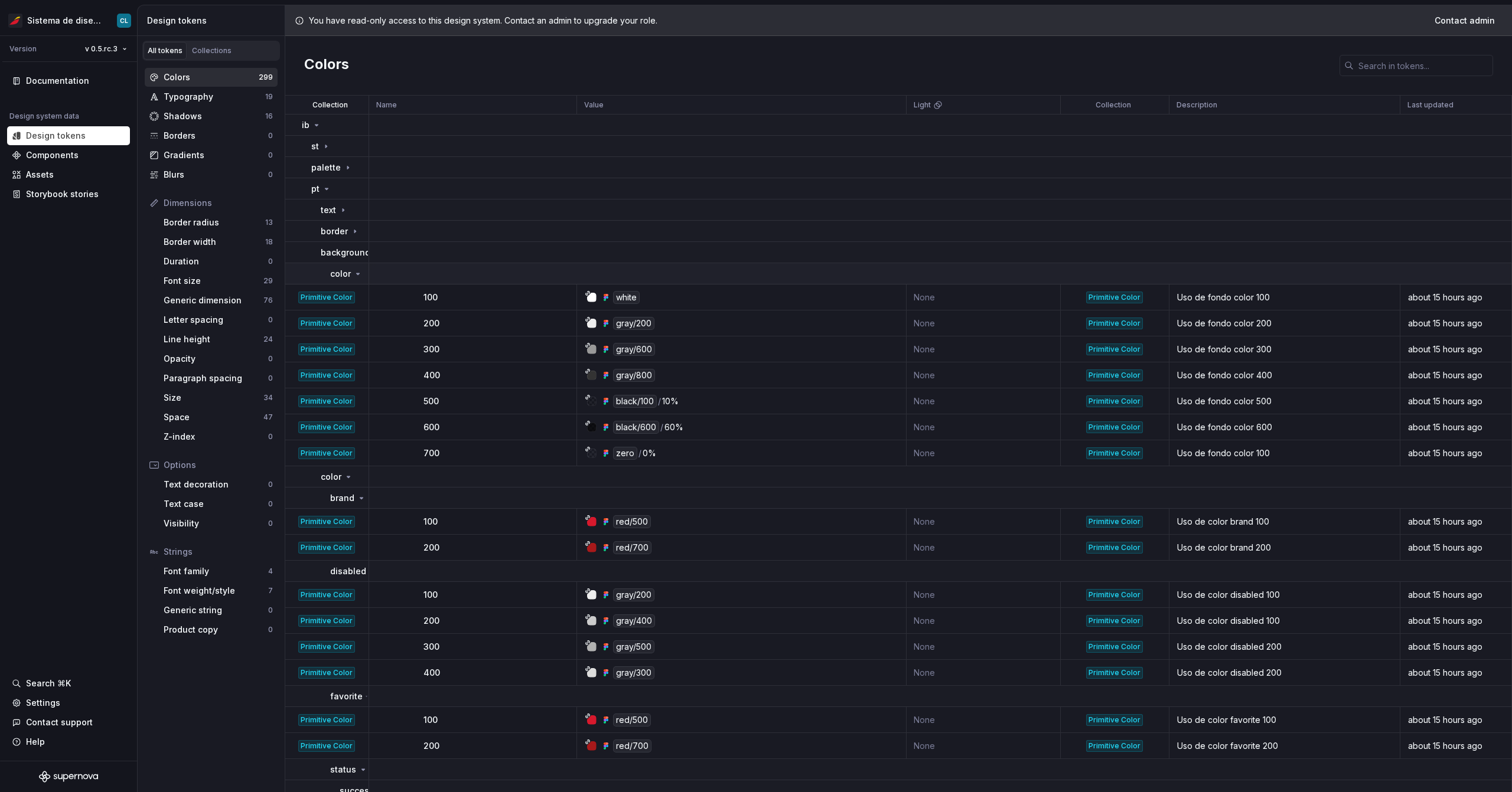
click at [343, 276] on p "color" at bounding box center [340, 274] width 21 height 12
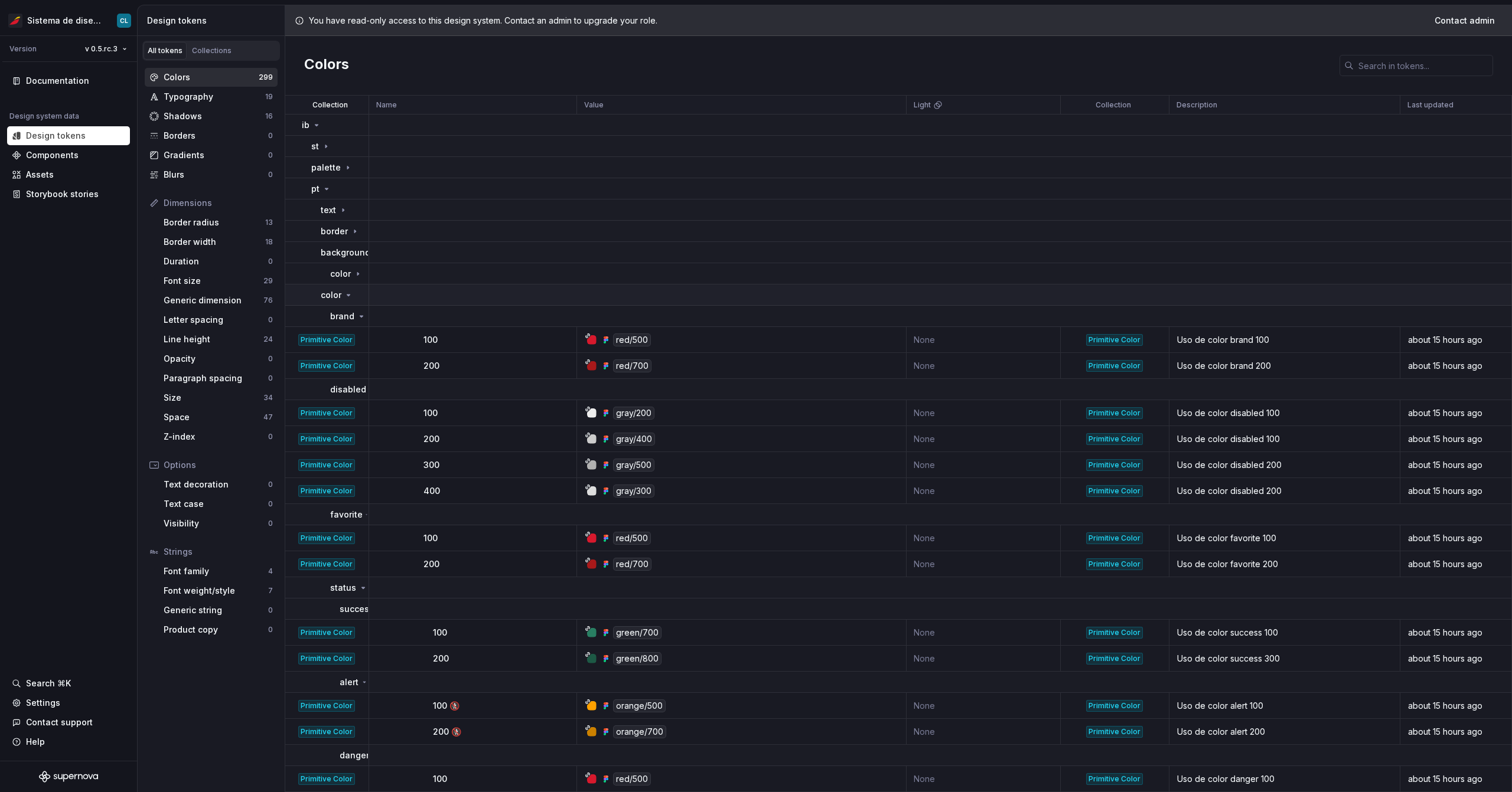
click at [341, 298] on div "color" at bounding box center [337, 296] width 33 height 12
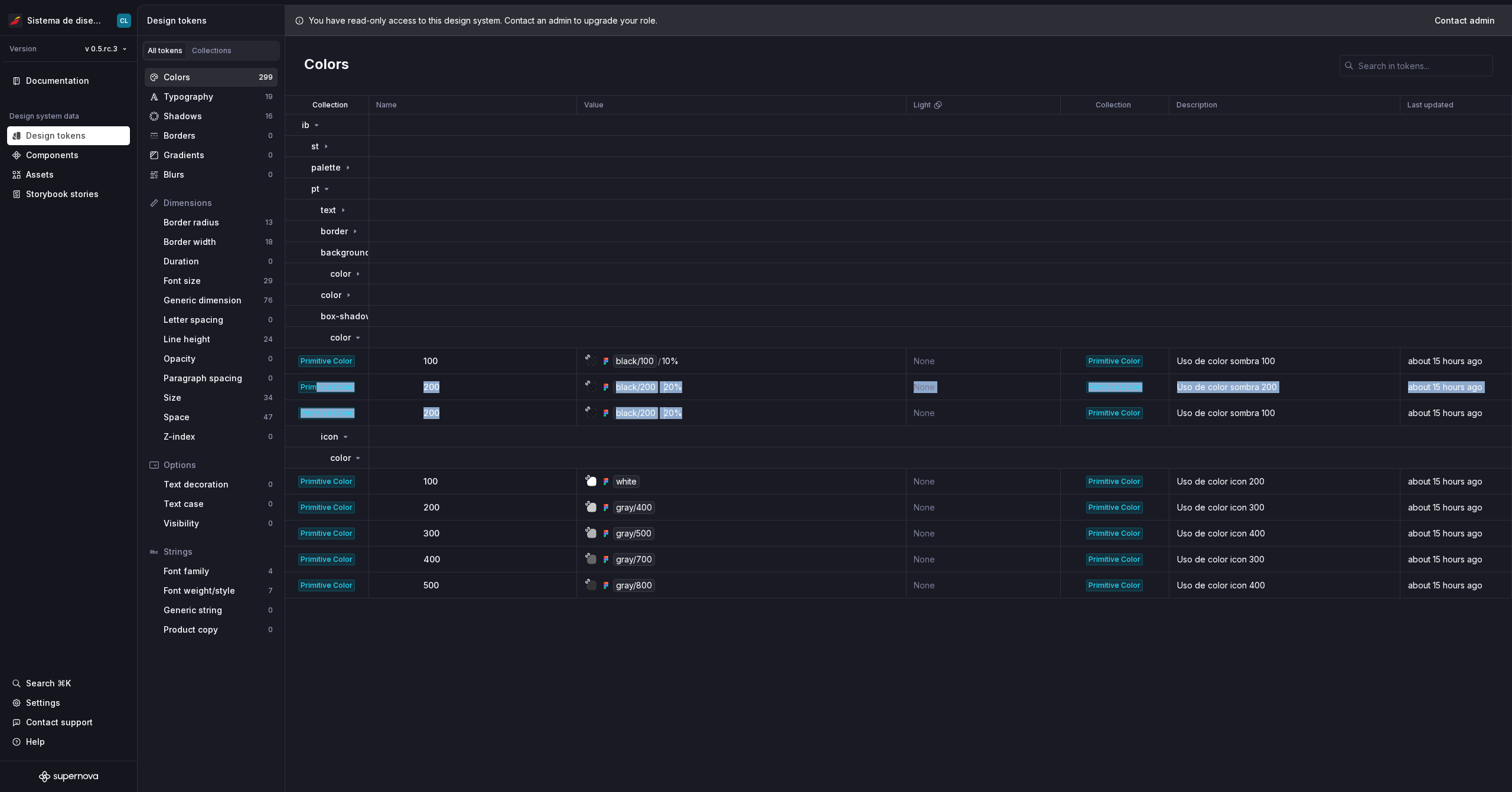
drag, startPoint x: 712, startPoint y: 420, endPoint x: 316, endPoint y: 386, distance: 397.5
click at [316, 386] on tbody "ib st palette pt text border background color color box-shadow color Primitive …" at bounding box center [899, 357] width 1227 height 484
click at [678, 415] on div "black/200 / 20%" at bounding box center [745, 413] width 321 height 13
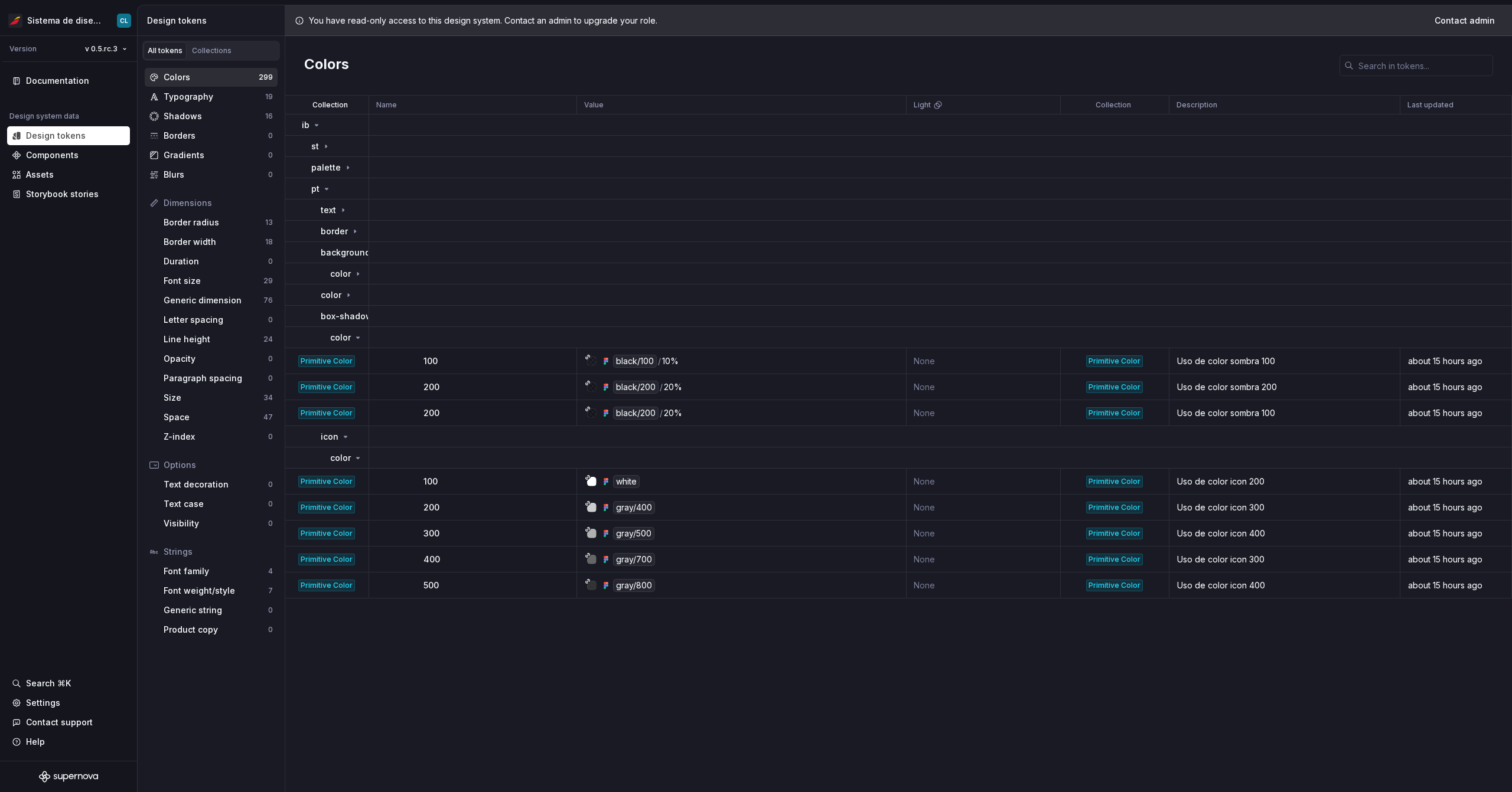
drag, startPoint x: 739, startPoint y: 415, endPoint x: 692, endPoint y: 411, distance: 47.2
click at [678, 411] on div "black/200 / 20%" at bounding box center [745, 413] width 321 height 13
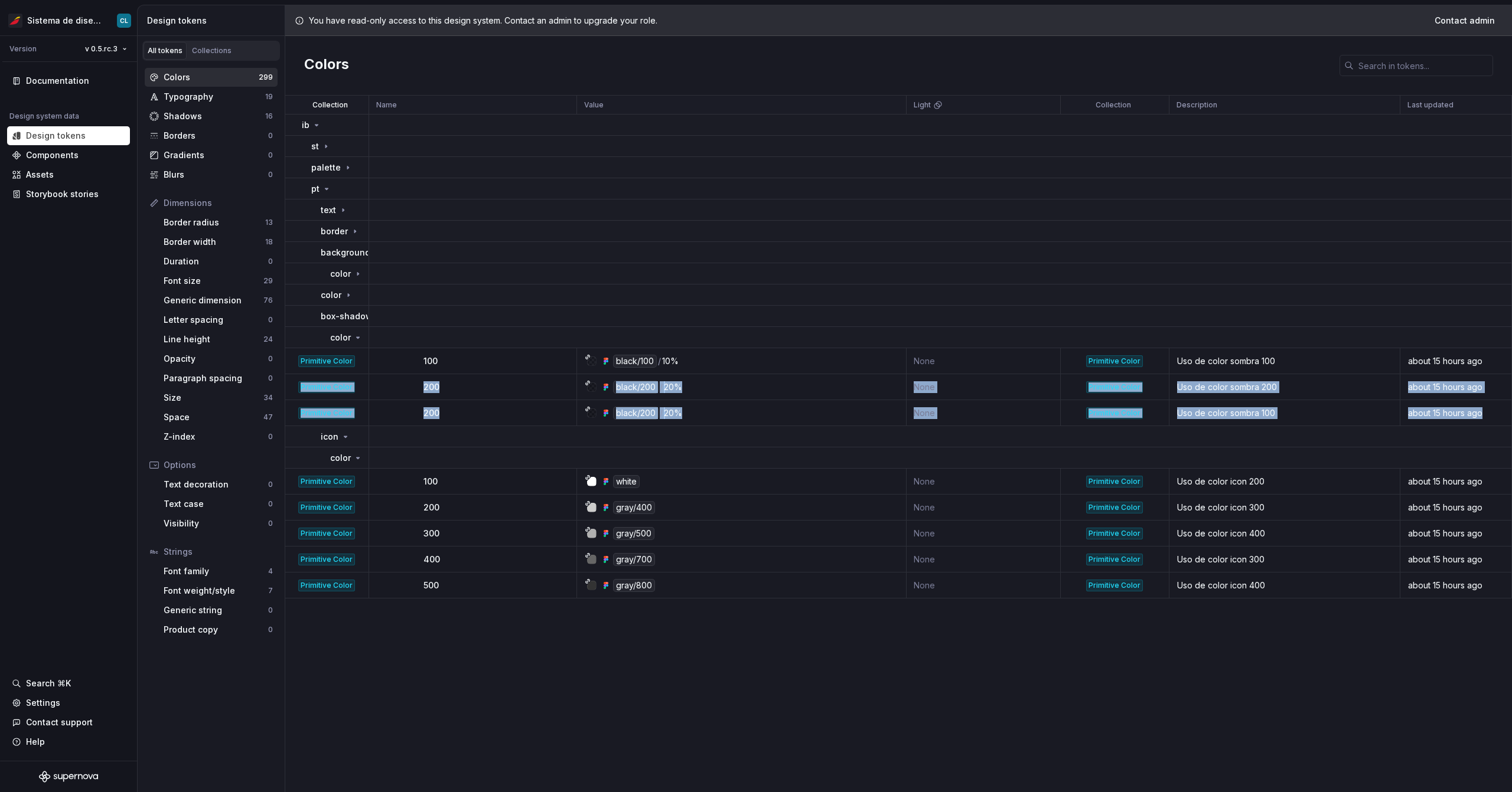
drag, startPoint x: 1497, startPoint y: 417, endPoint x: 290, endPoint y: 379, distance: 1207.6
click at [290, 379] on tbody "ib st palette pt text border background color color box-shadow color Primitive …" at bounding box center [899, 357] width 1227 height 484
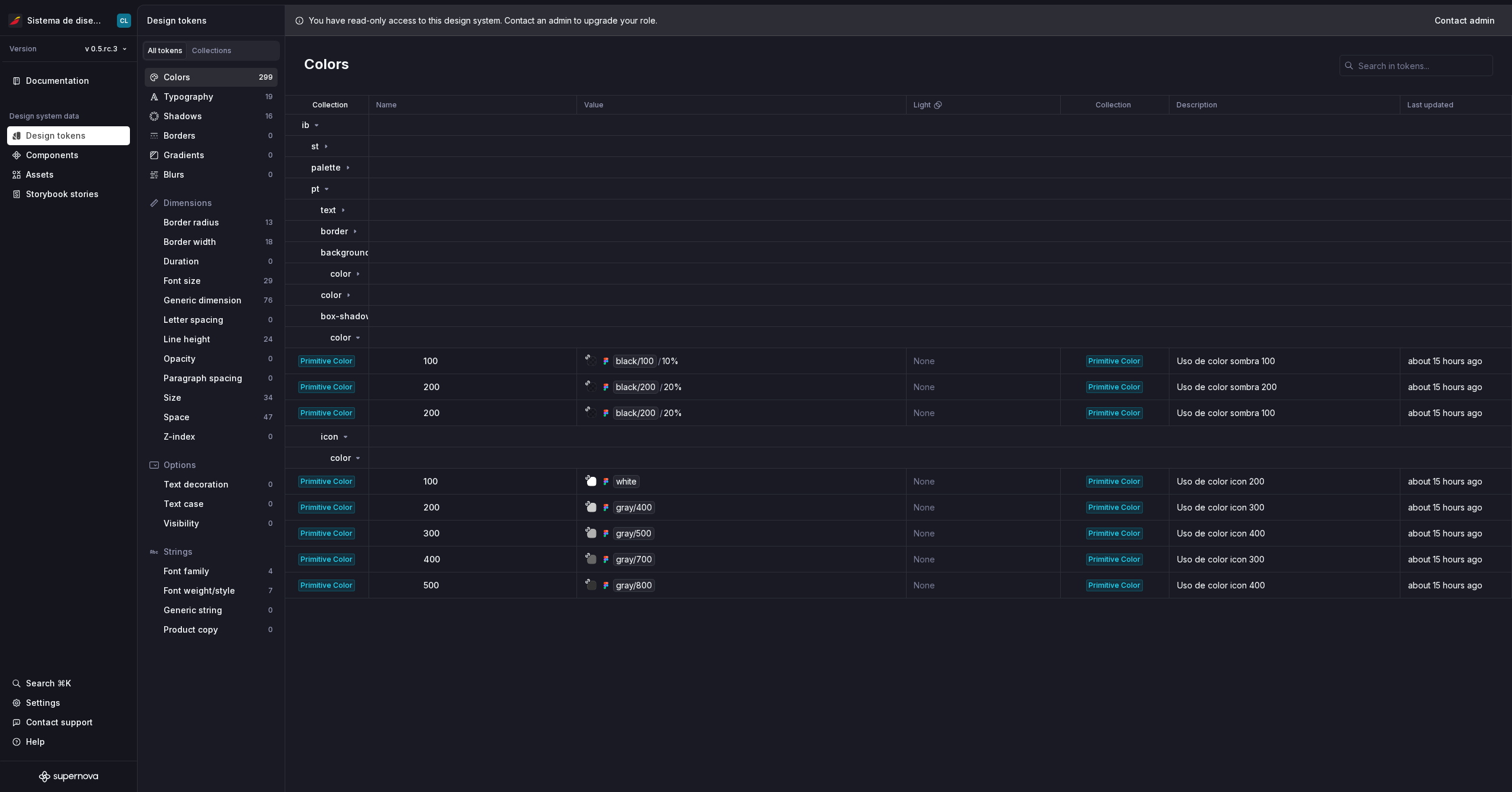
click at [678, 388] on div "Uso de color sombra 200" at bounding box center [1285, 387] width 229 height 12
drag, startPoint x: 1266, startPoint y: 411, endPoint x: 1232, endPoint y: 414, distance: 34.1
click at [678, 414] on div "Uso de color sombra 100" at bounding box center [1285, 413] width 229 height 12
click at [207, 405] on div "Size 34" at bounding box center [218, 398] width 118 height 19
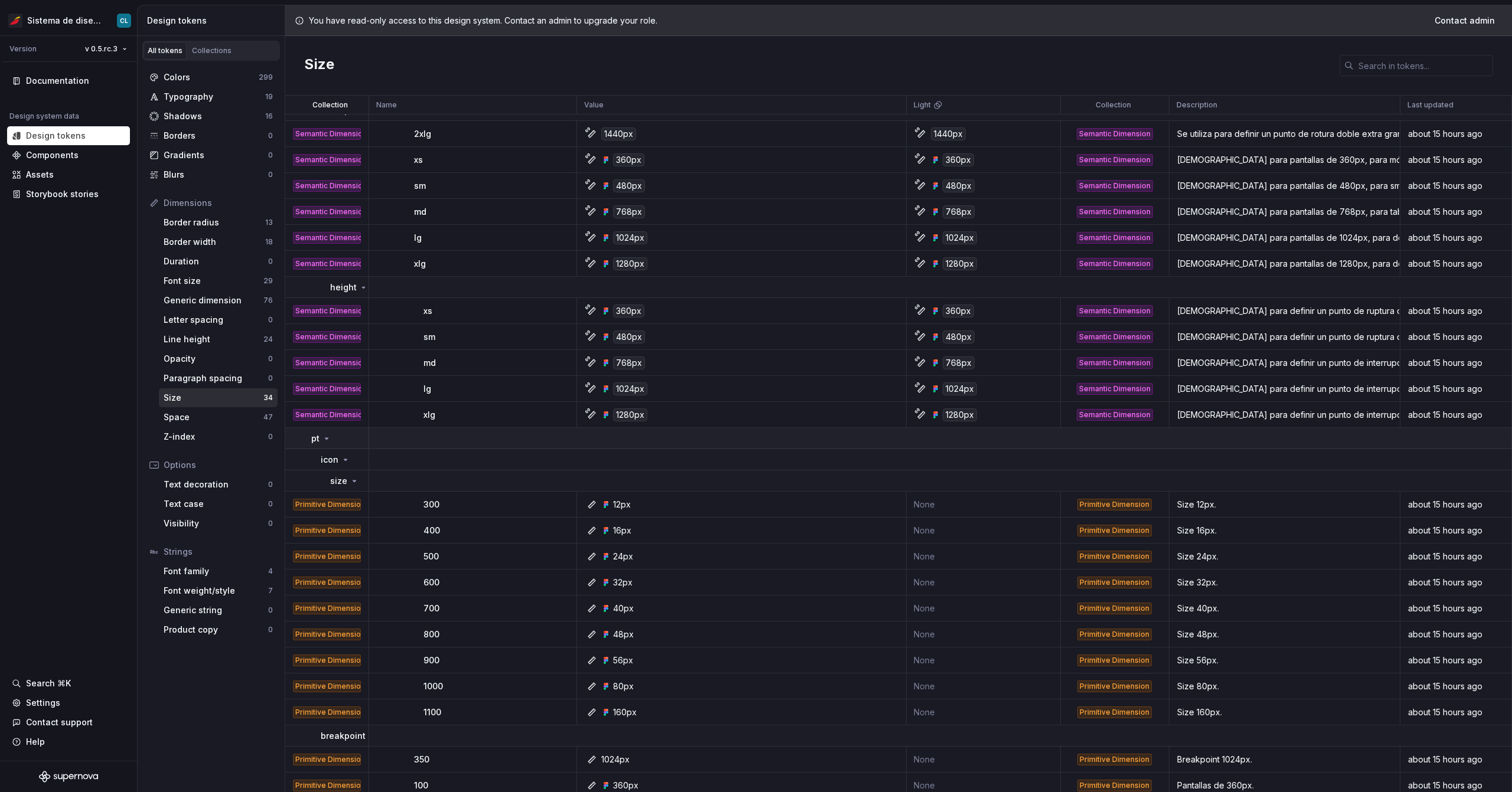
scroll to position [396, 0]
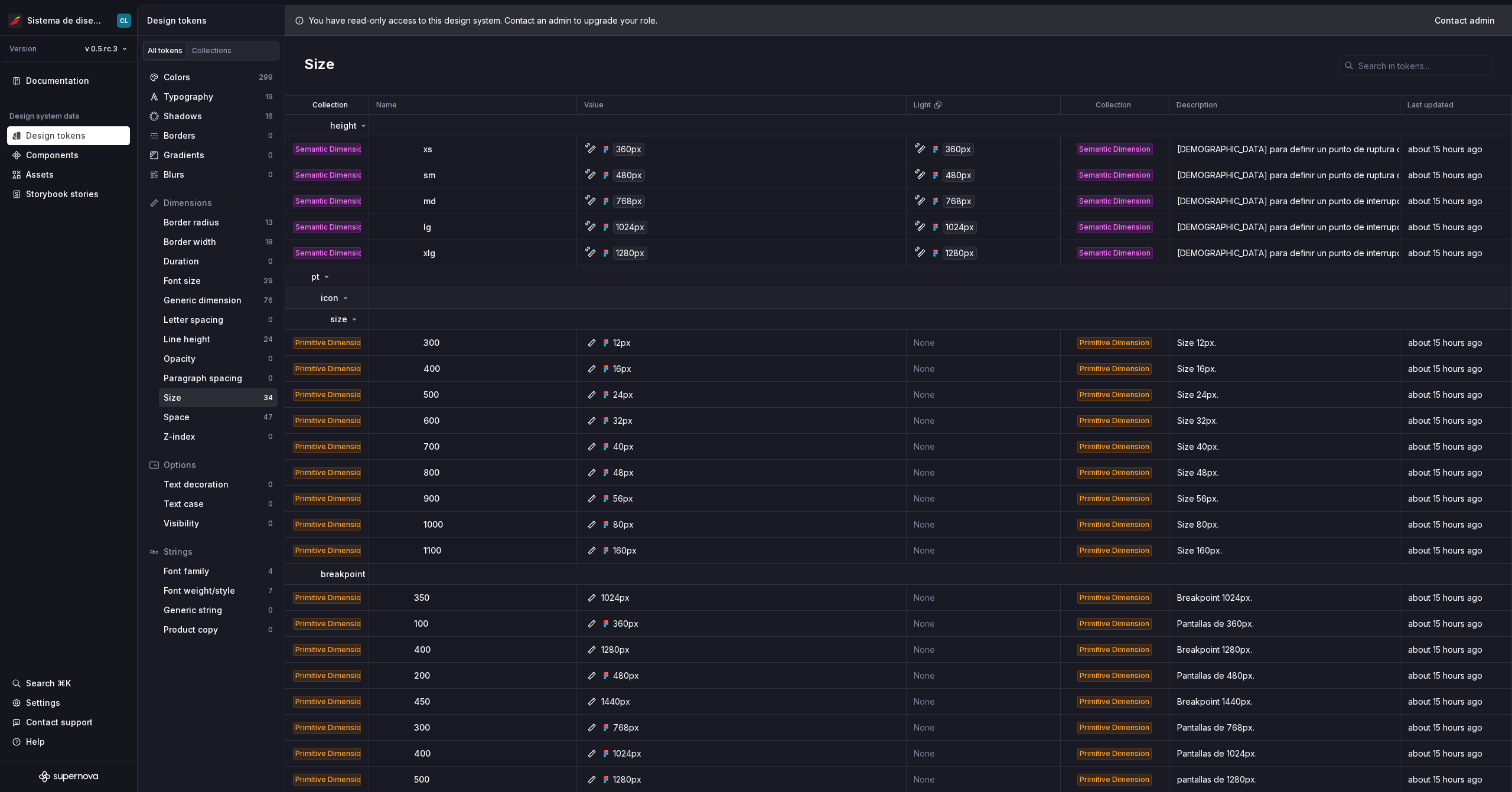
click at [337, 290] on td "icon" at bounding box center [328, 297] width 84 height 21
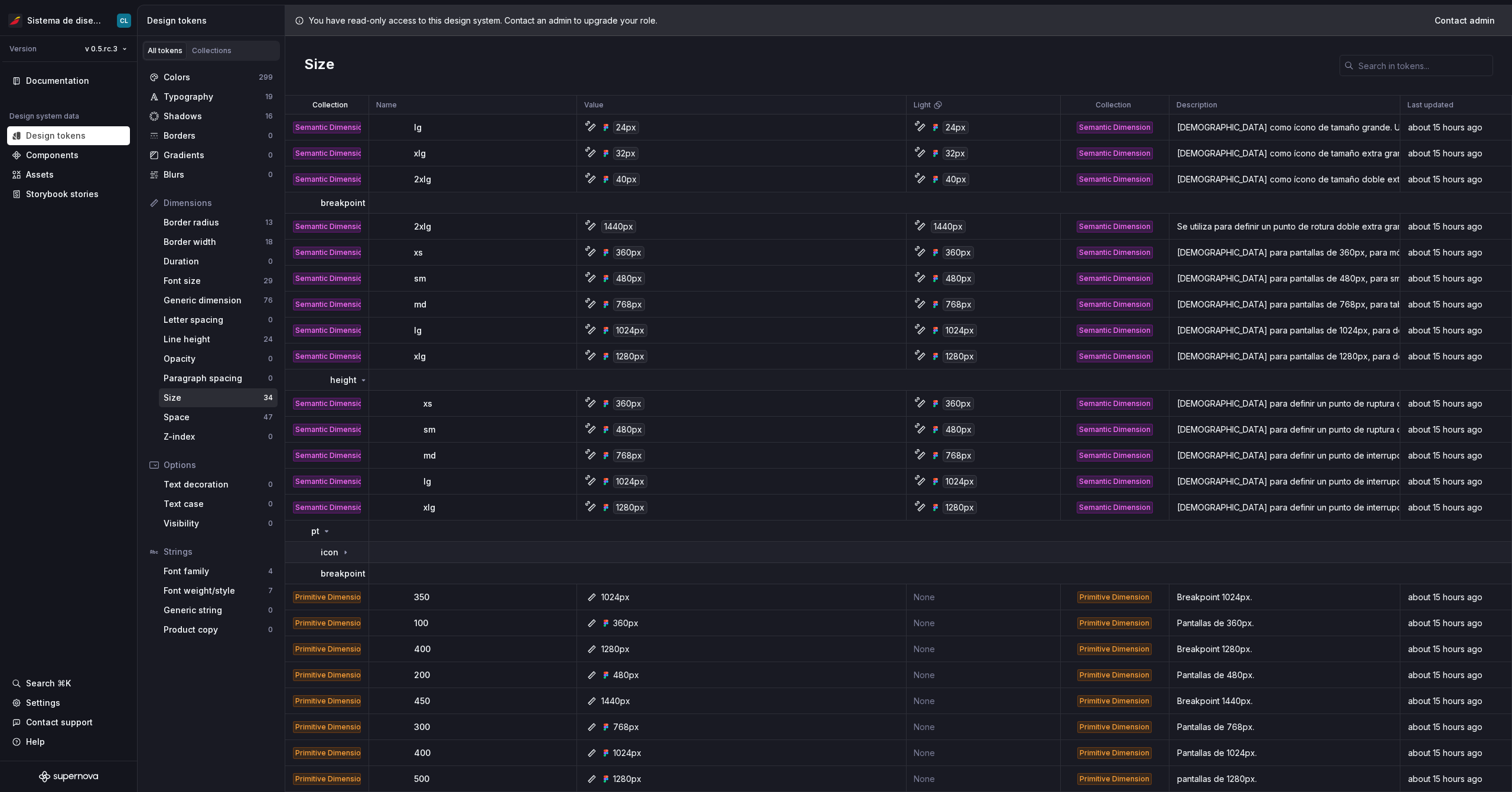
scroll to position [141, 0]
drag, startPoint x: 447, startPoint y: 761, endPoint x: 301, endPoint y: 748, distance: 146.6
click at [301, 415] on tr "Primitive Dimension 400 1024px None Primitive Dimension Pantallas de 1024px. ab…" at bounding box center [899, 753] width 1227 height 26
click at [390, 415] on td "400" at bounding box center [473, 753] width 208 height 26
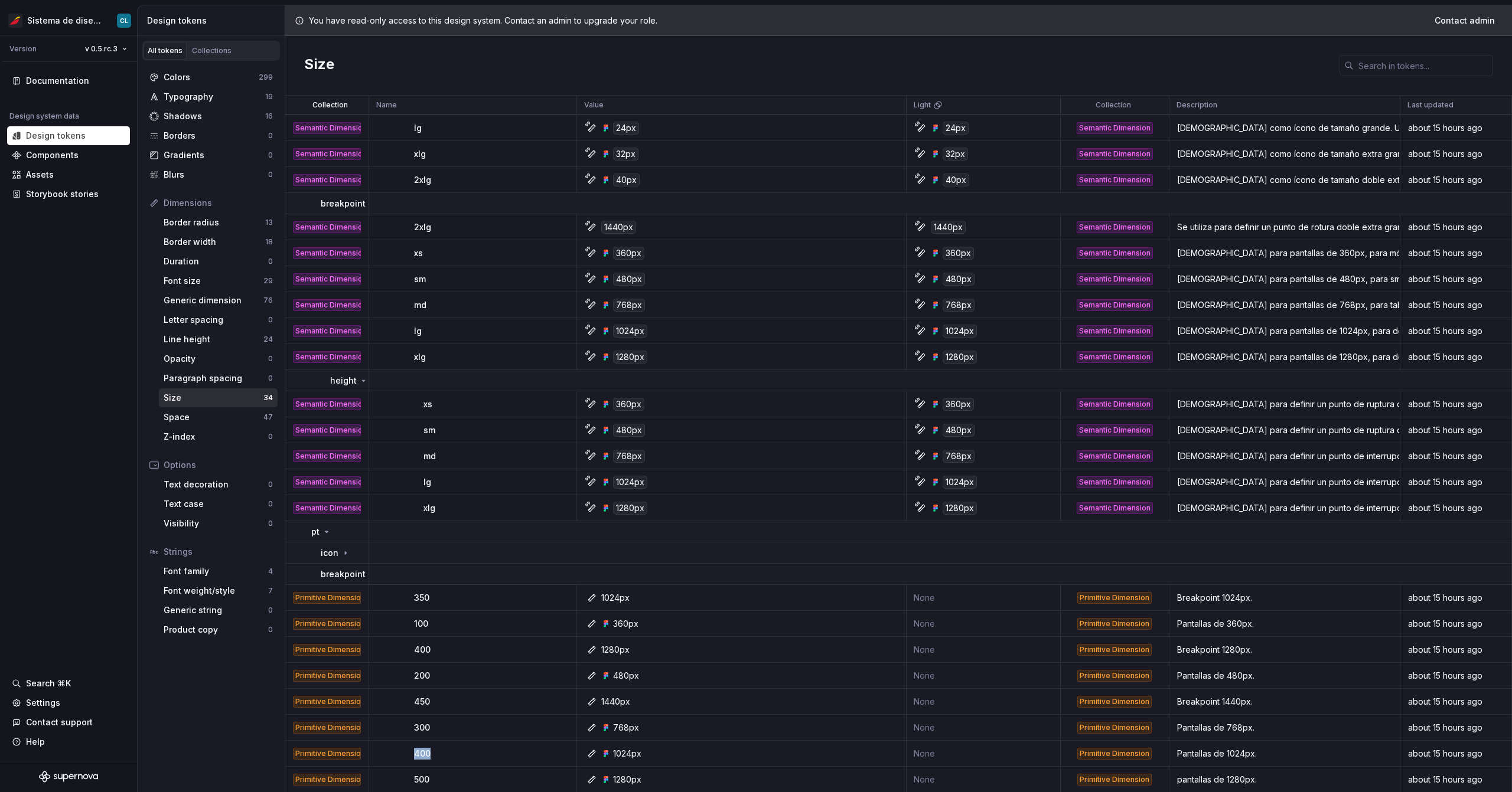
click at [390, 415] on td "400" at bounding box center [473, 753] width 208 height 26
click at [395, 415] on td "400" at bounding box center [473, 650] width 208 height 26
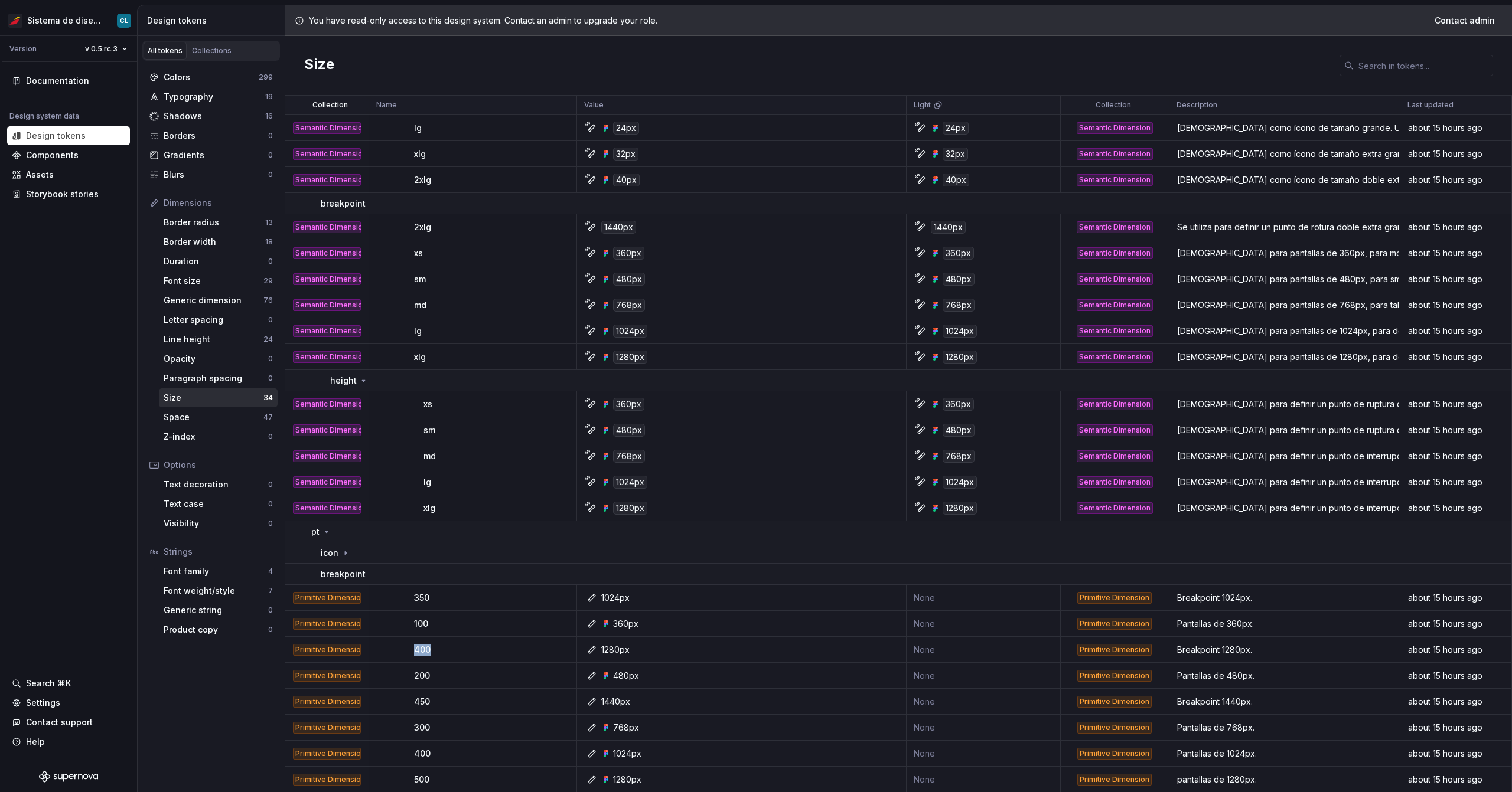
click at [395, 415] on td "400" at bounding box center [473, 650] width 208 height 26
click at [346, 415] on div "Primitive Dimension" at bounding box center [327, 651] width 68 height 12
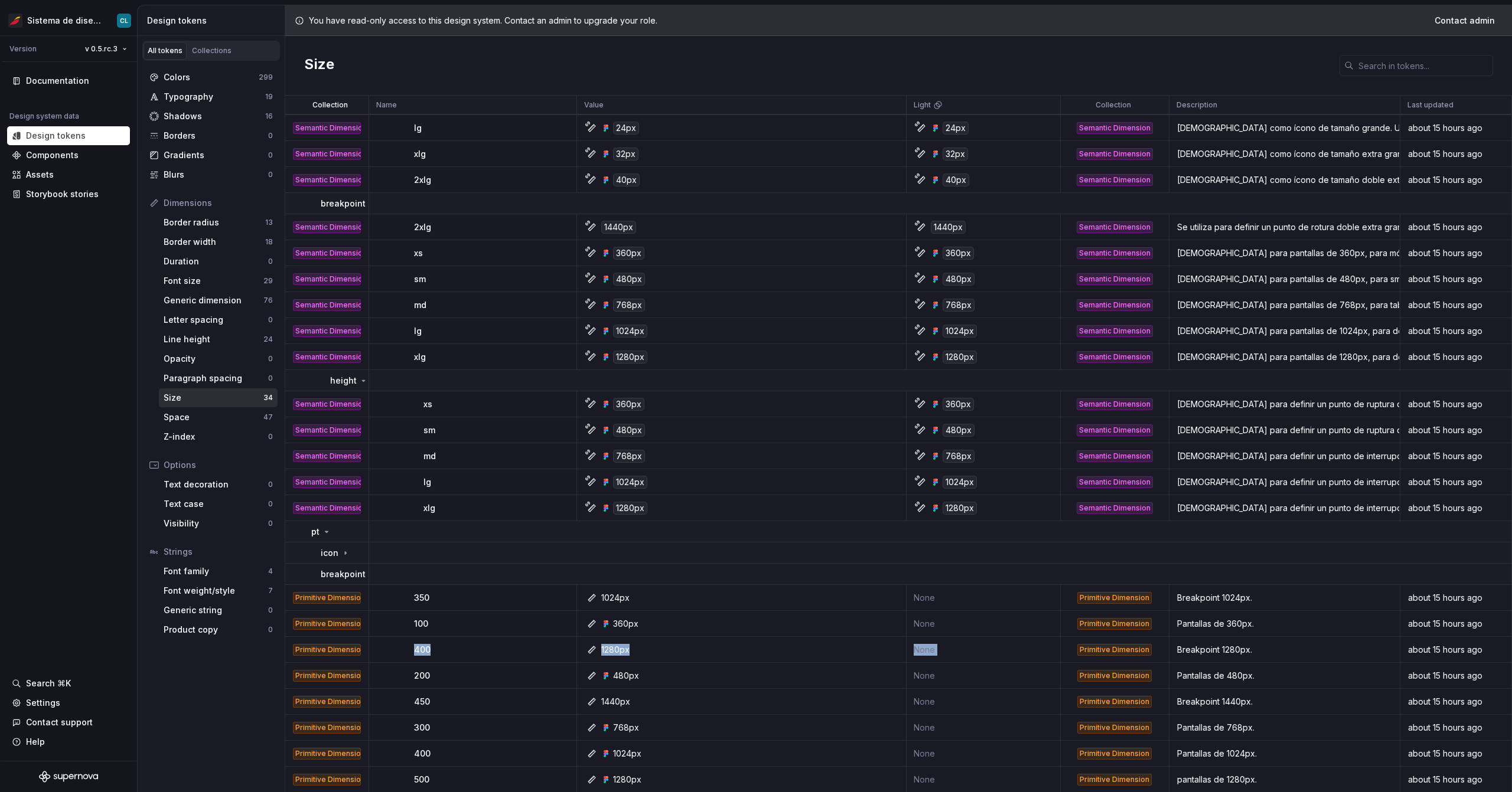
drag, startPoint x: 416, startPoint y: 652, endPoint x: 907, endPoint y: 657, distance: 491.0
click at [678, 415] on tr "Primitive Dimension 400 1280px None Primitive Dimension Breakpoint 1280px. abou…" at bounding box center [899, 650] width 1227 height 26
drag, startPoint x: 1488, startPoint y: 650, endPoint x: 309, endPoint y: 648, distance: 1179.0
click at [309, 415] on tr "Primitive Dimension 400 1280px None Primitive Dimension Breakpoint 1280px. abou…" at bounding box center [899, 650] width 1227 height 26
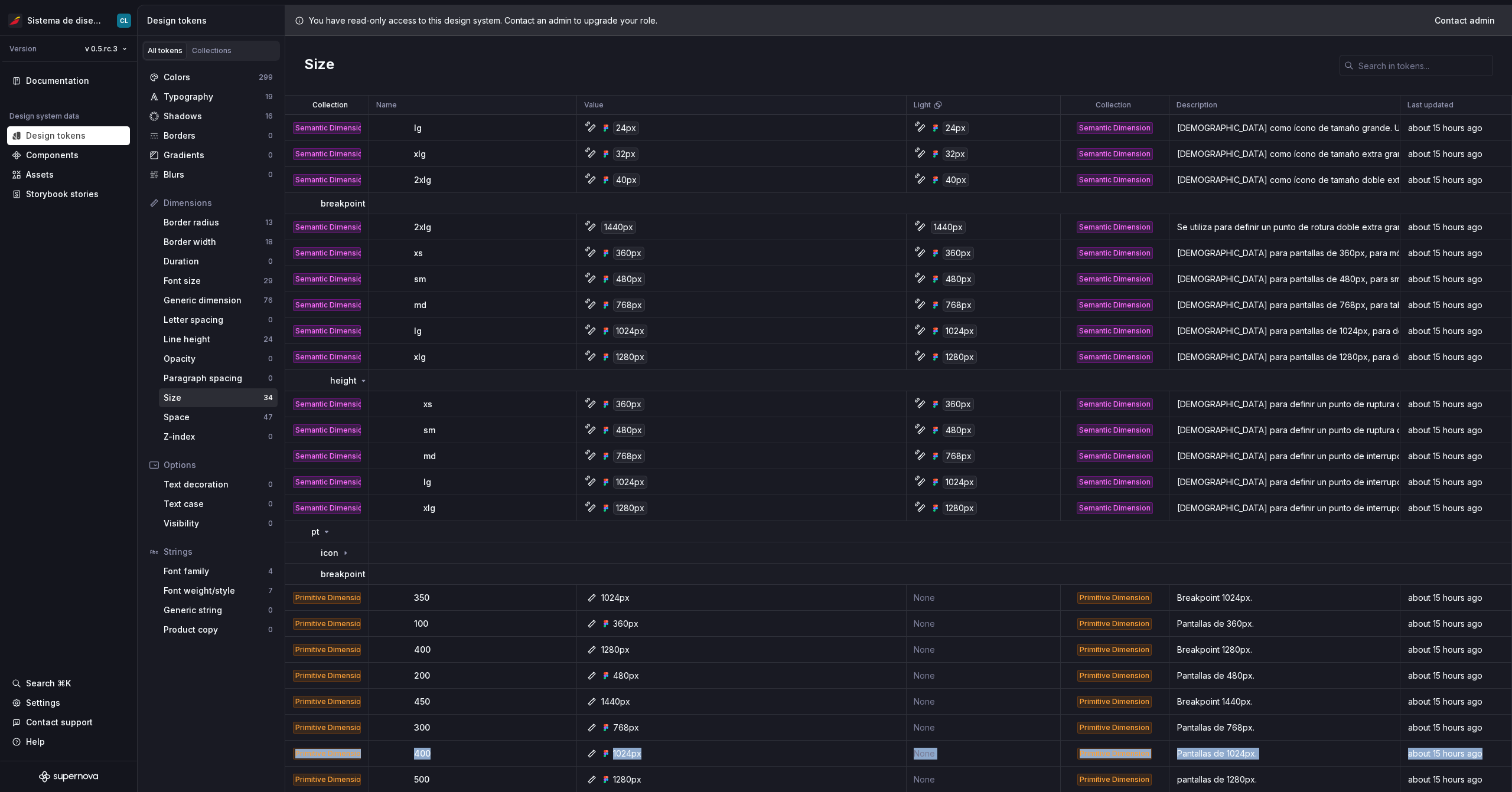
drag, startPoint x: 289, startPoint y: 754, endPoint x: 1486, endPoint y: 753, distance: 1197.0
click at [678, 415] on tr "Primitive Dimension 400 1024px None Primitive Dimension Pantallas de 1024px. ab…" at bounding box center [899, 753] width 1227 height 26
click at [406, 415] on td "400" at bounding box center [473, 753] width 208 height 26
click at [426, 415] on p "400" at bounding box center [422, 651] width 16 height 12
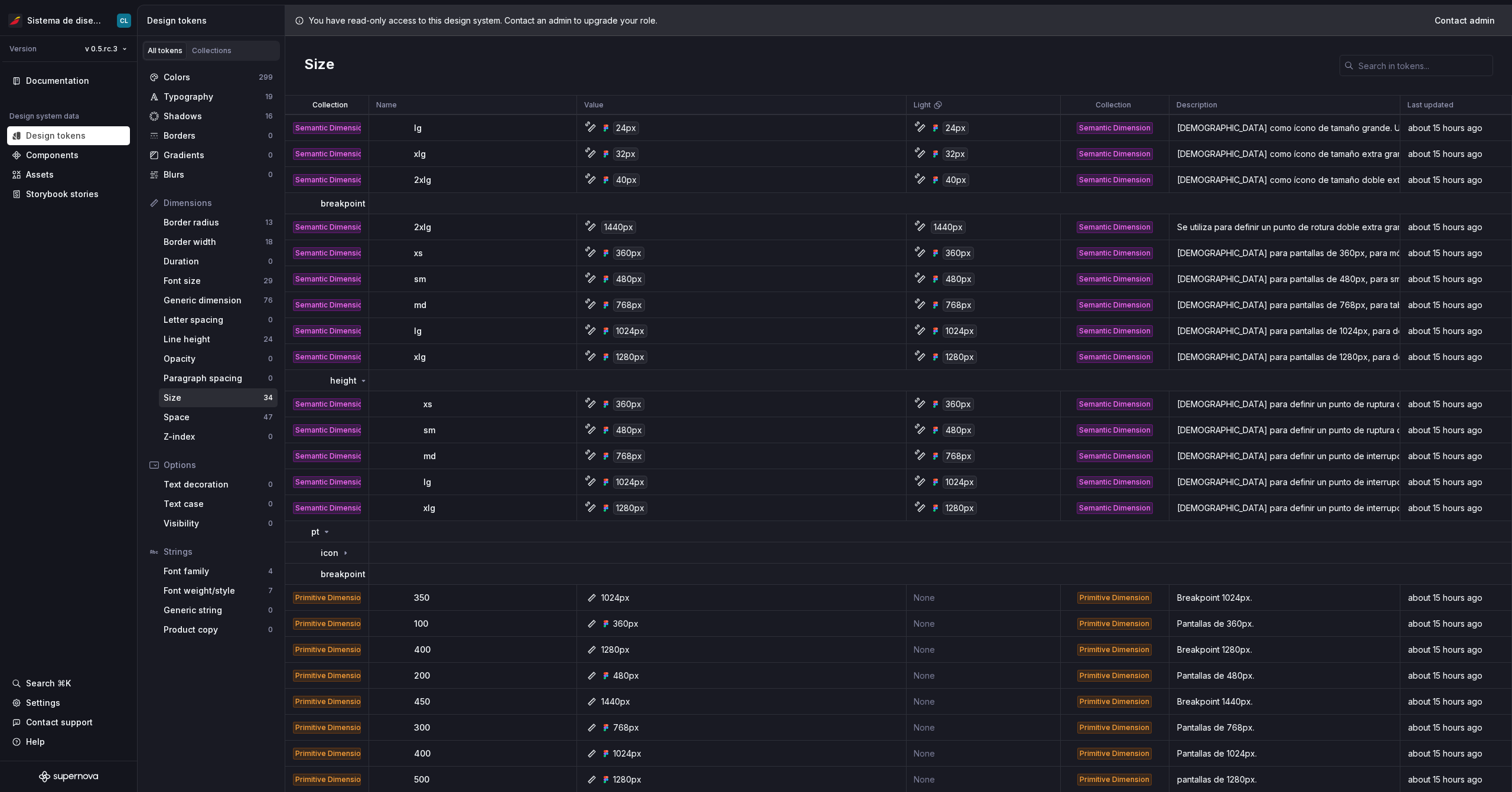
click at [426, 415] on p "400" at bounding box center [422, 651] width 16 height 12
click at [609, 415] on td "1280px" at bounding box center [742, 650] width 329 height 26
click at [190, 96] on div "Typography" at bounding box center [214, 97] width 101 height 12
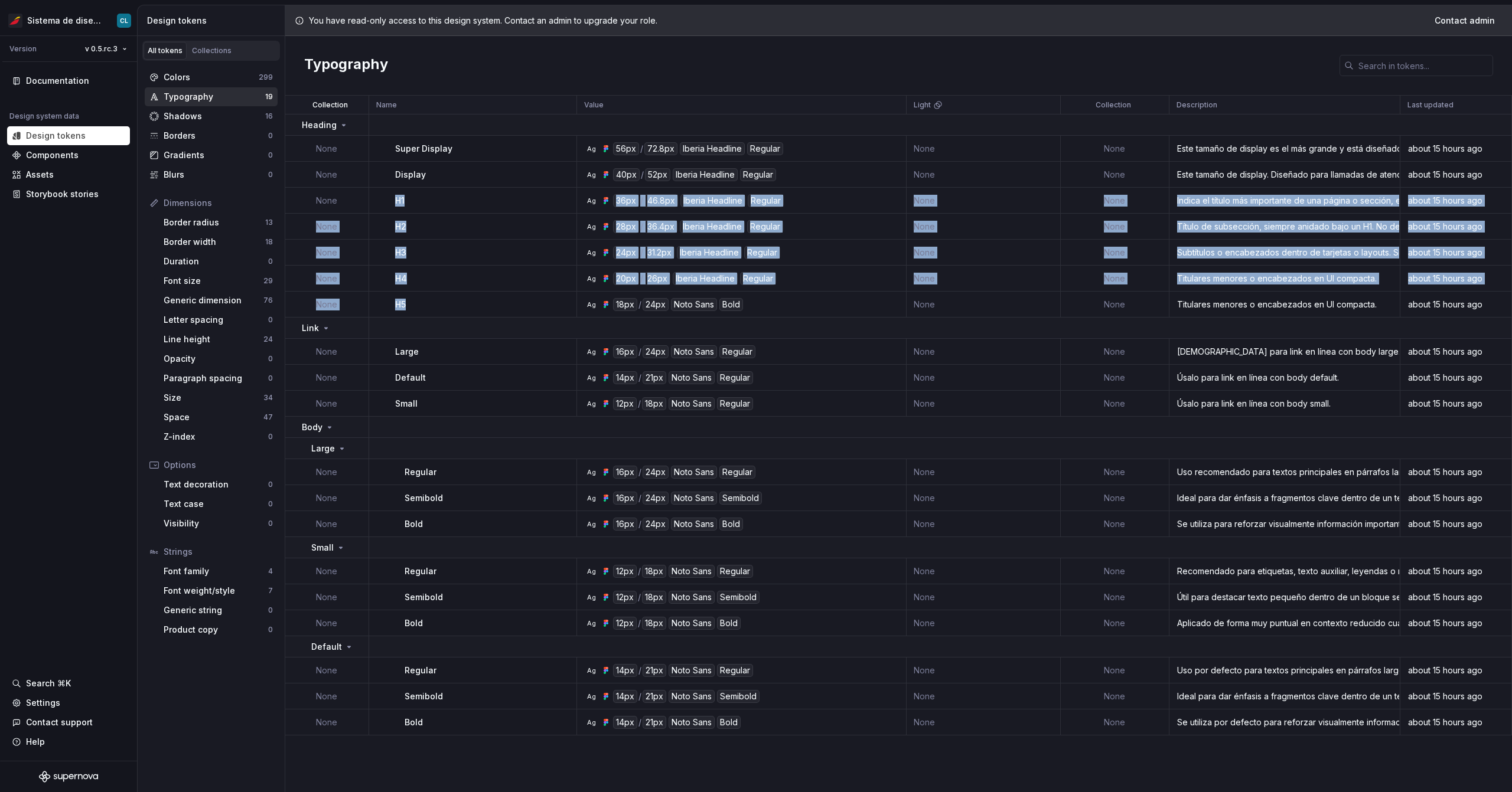
drag, startPoint x: 385, startPoint y: 197, endPoint x: 414, endPoint y: 306, distance: 112.8
click at [414, 306] on tbody "Heading None Super Display Ag 56px / 72.8px Iberia Headline Regular None None E…" at bounding box center [899, 425] width 1227 height 621
click at [414, 306] on div "H5" at bounding box center [485, 305] width 181 height 12
drag, startPoint x: 414, startPoint y: 306, endPoint x: 335, endPoint y: 204, distance: 129.0
click at [335, 204] on tbody "Heading None Super Display Ag 56px / 72.8px Iberia Headline Regular None None E…" at bounding box center [899, 425] width 1227 height 621
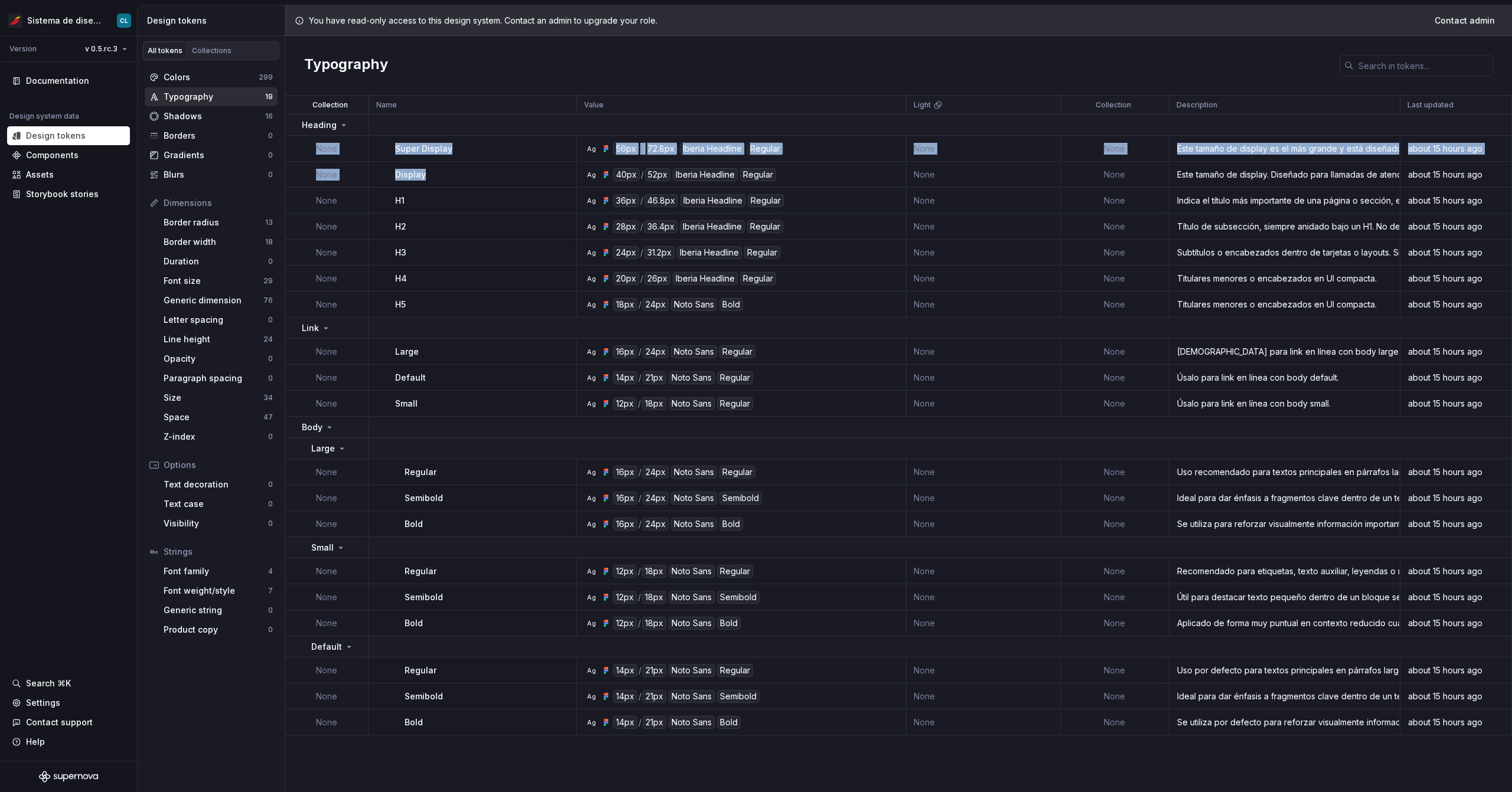
drag, startPoint x: 472, startPoint y: 179, endPoint x: 363, endPoint y: 141, distance: 115.4
click at [363, 141] on tbody "Heading None Super Display Ag 56px / 72.8px Iberia Headline Regular None None E…" at bounding box center [899, 425] width 1227 height 621
click at [439, 150] on p "Super Display" at bounding box center [424, 149] width 57 height 12
drag, startPoint x: 445, startPoint y: 181, endPoint x: 340, endPoint y: 151, distance: 109.2
click at [340, 151] on tbody "Heading None Super Display Ag 56px / 72.8px Iberia Headline Regular None None E…" at bounding box center [899, 425] width 1227 height 621
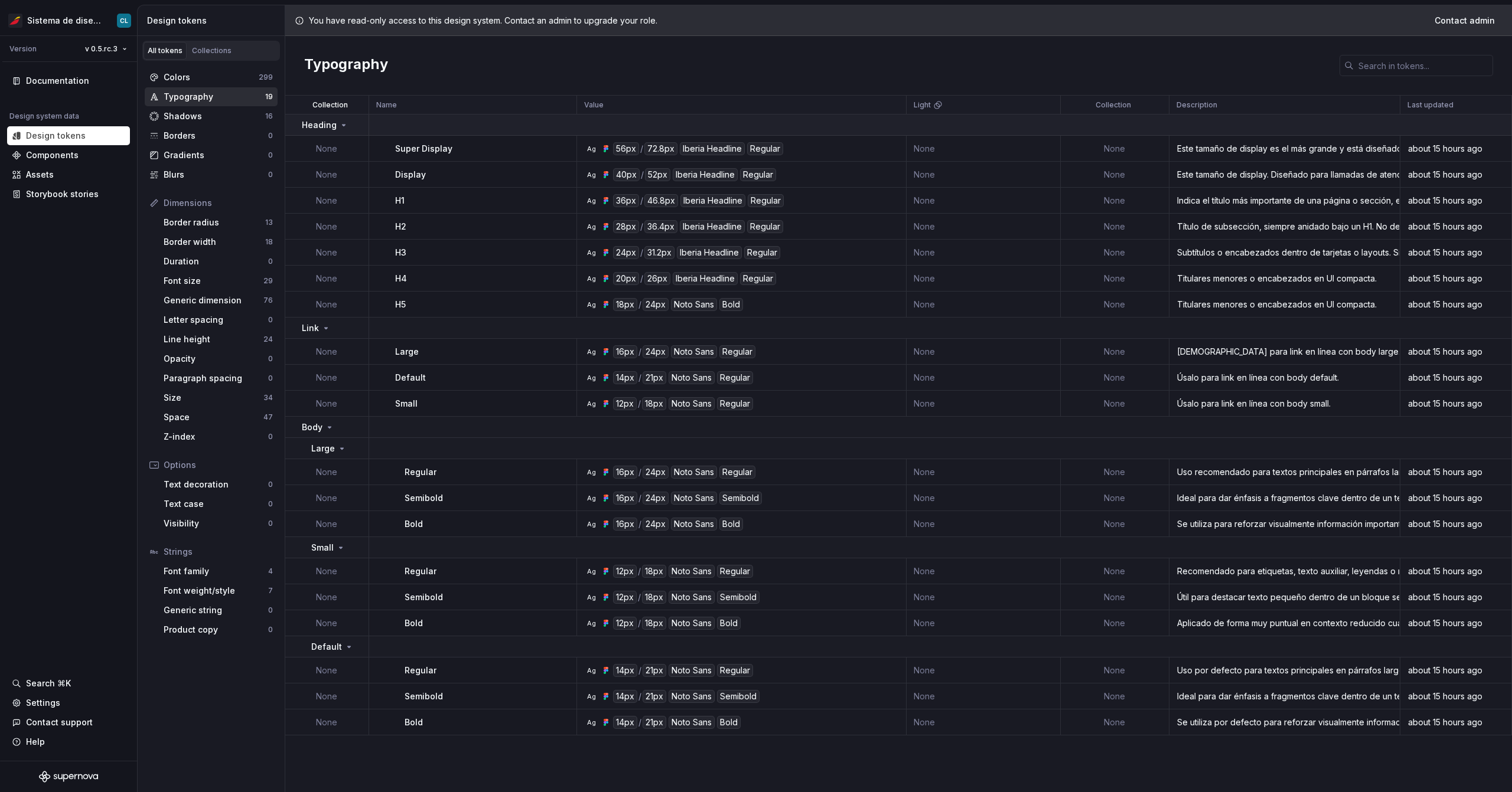
click at [335, 125] on div "Heading" at bounding box center [325, 125] width 46 height 12
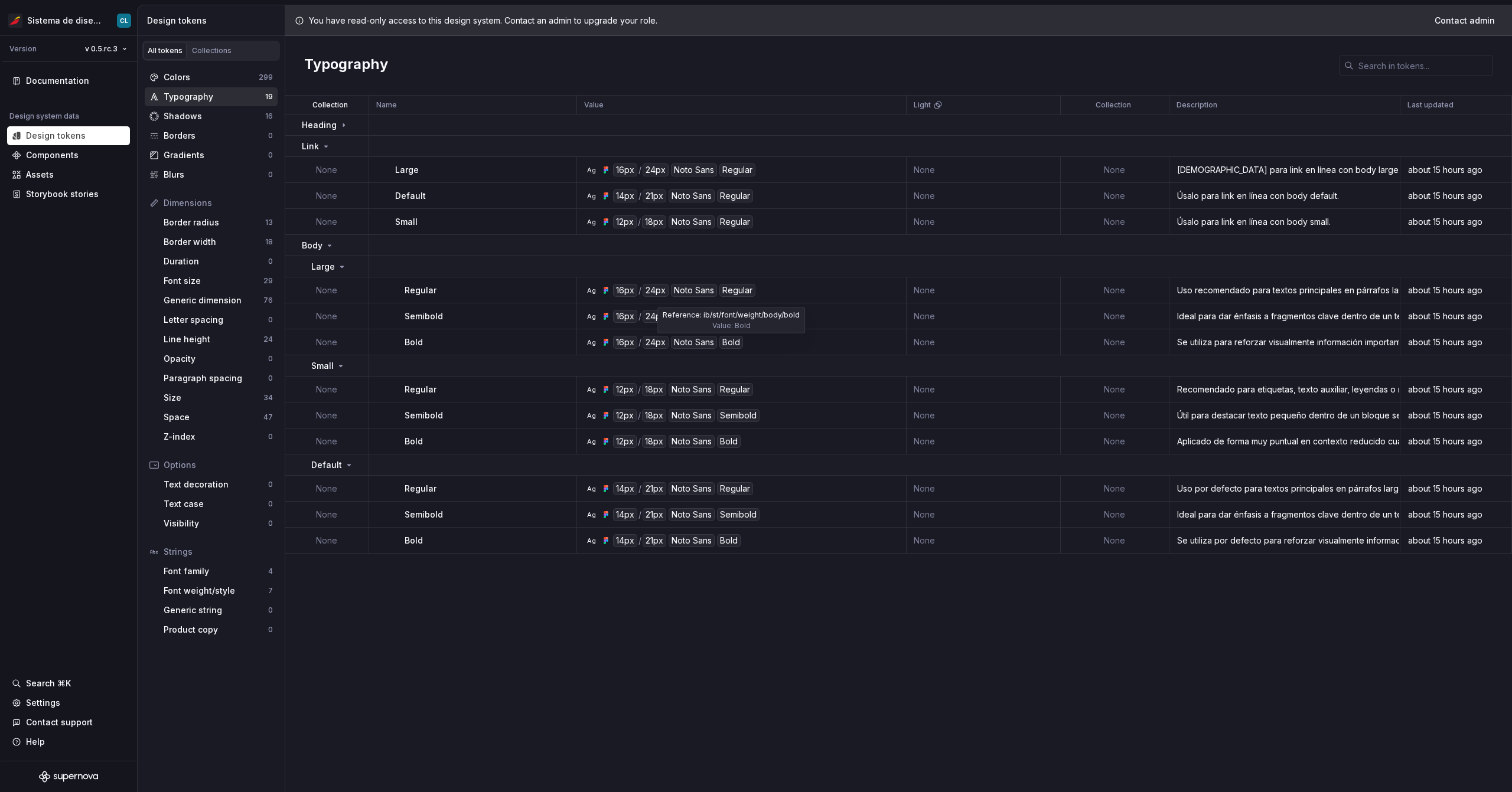
click at [678, 340] on div "Bold" at bounding box center [732, 342] width 24 height 13
click at [678, 314] on div "Semibold" at bounding box center [741, 316] width 43 height 13
